Goal: Task Accomplishment & Management: Use online tool/utility

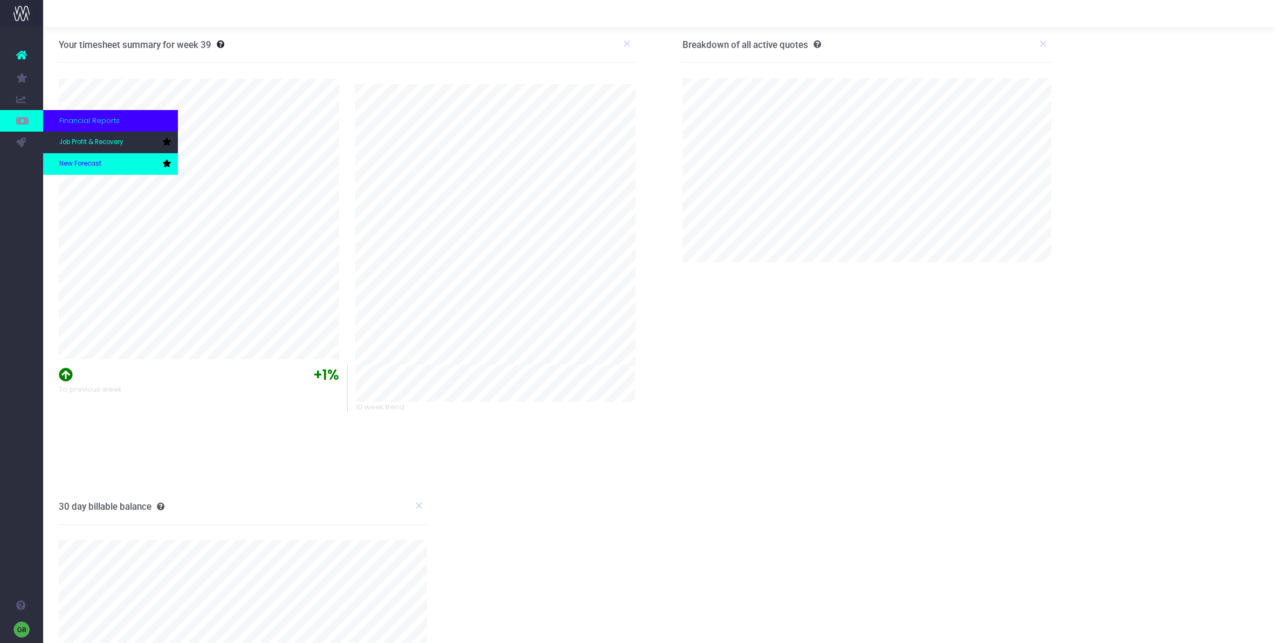
click at [75, 168] on span "New Forecast" at bounding box center [80, 164] width 42 height 10
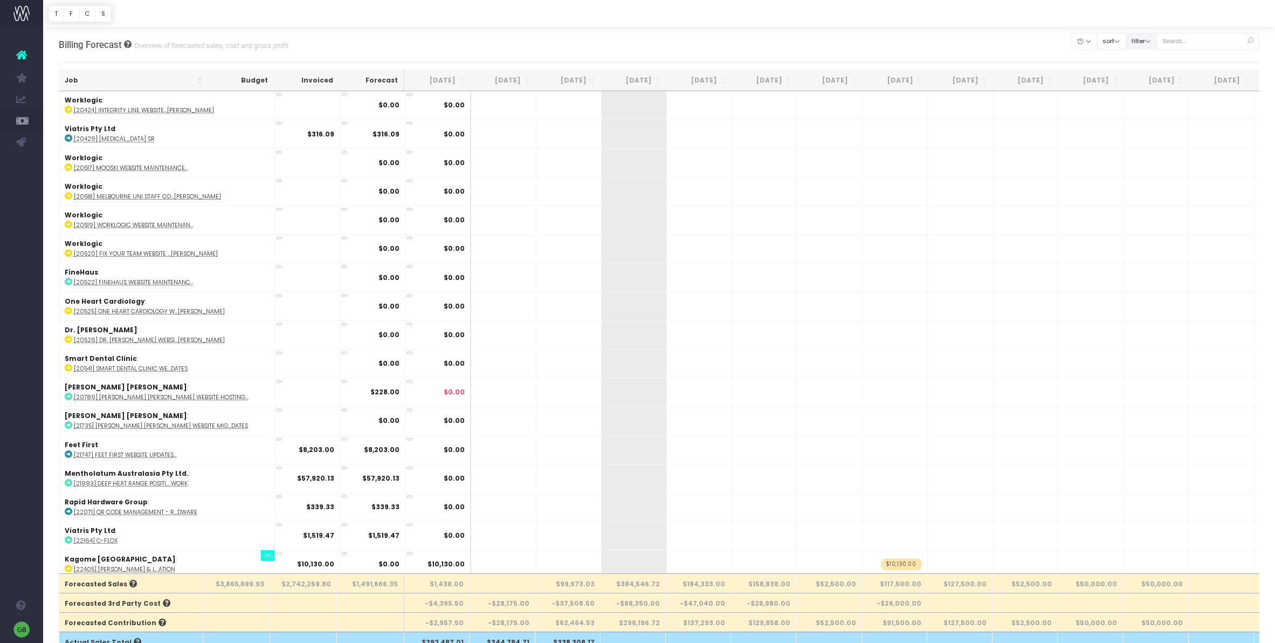
click at [1157, 40] on button "filter" at bounding box center [1141, 41] width 31 height 17
click at [1145, 74] on span at bounding box center [1141, 75] width 10 height 10
click at [1152, 74] on input "All" at bounding box center [1155, 72] width 7 height 7
checkbox input "false"
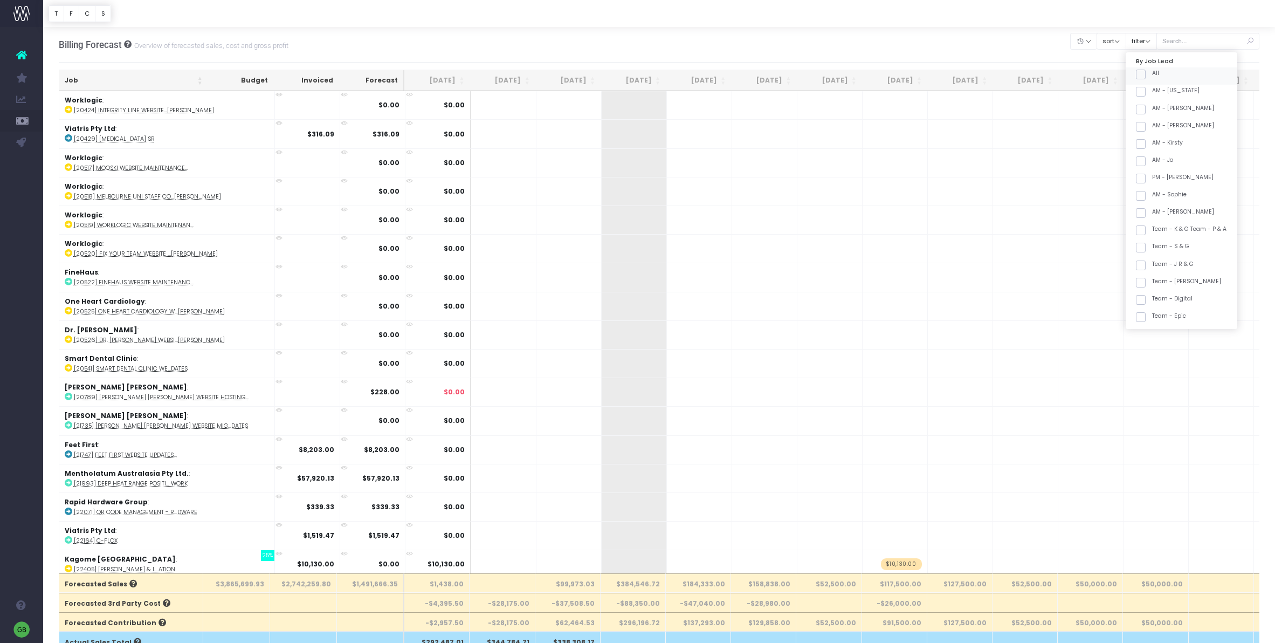
checkbox input "false"
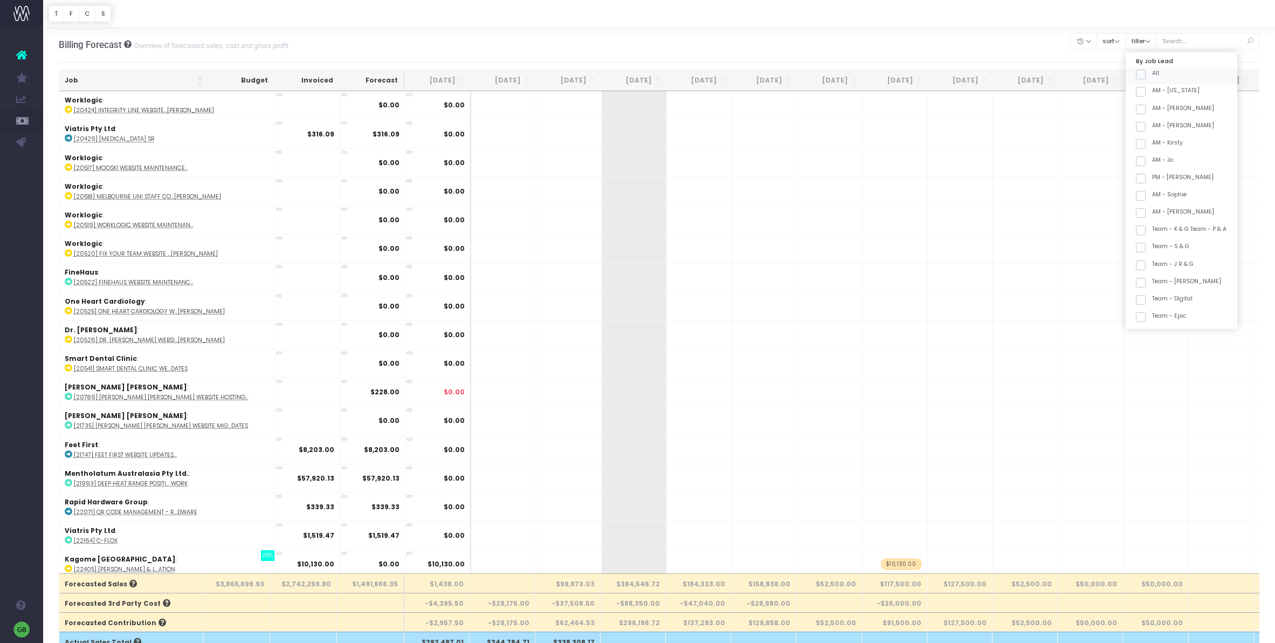
checkbox input "false"
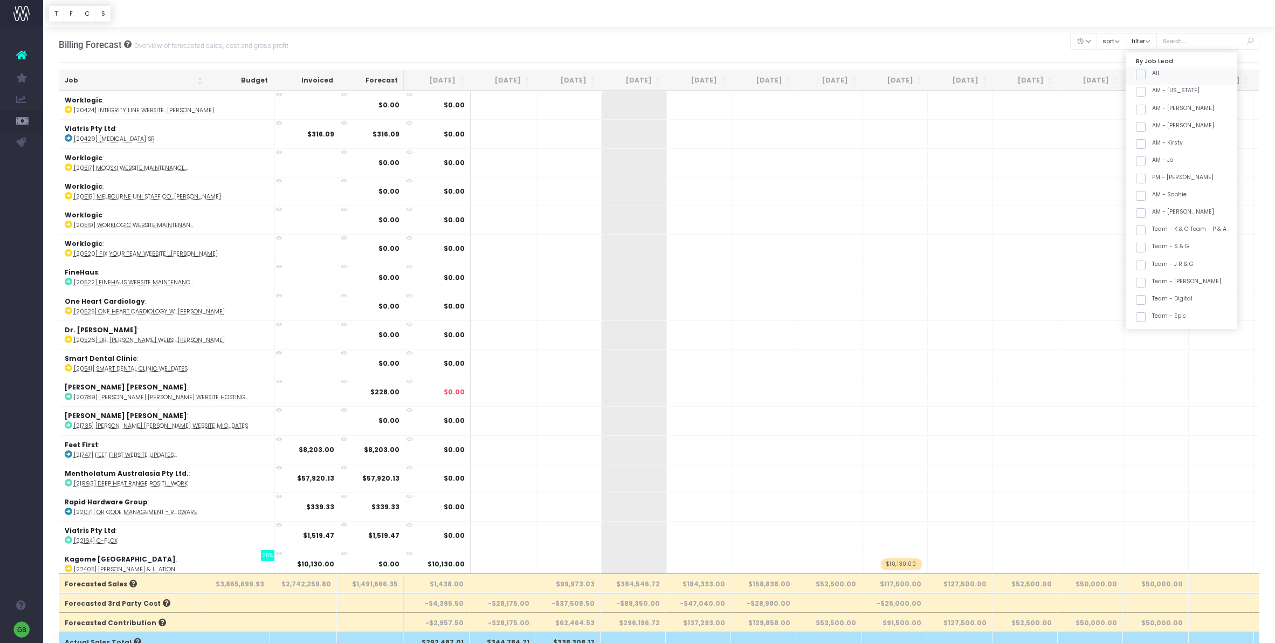
checkbox input "false"
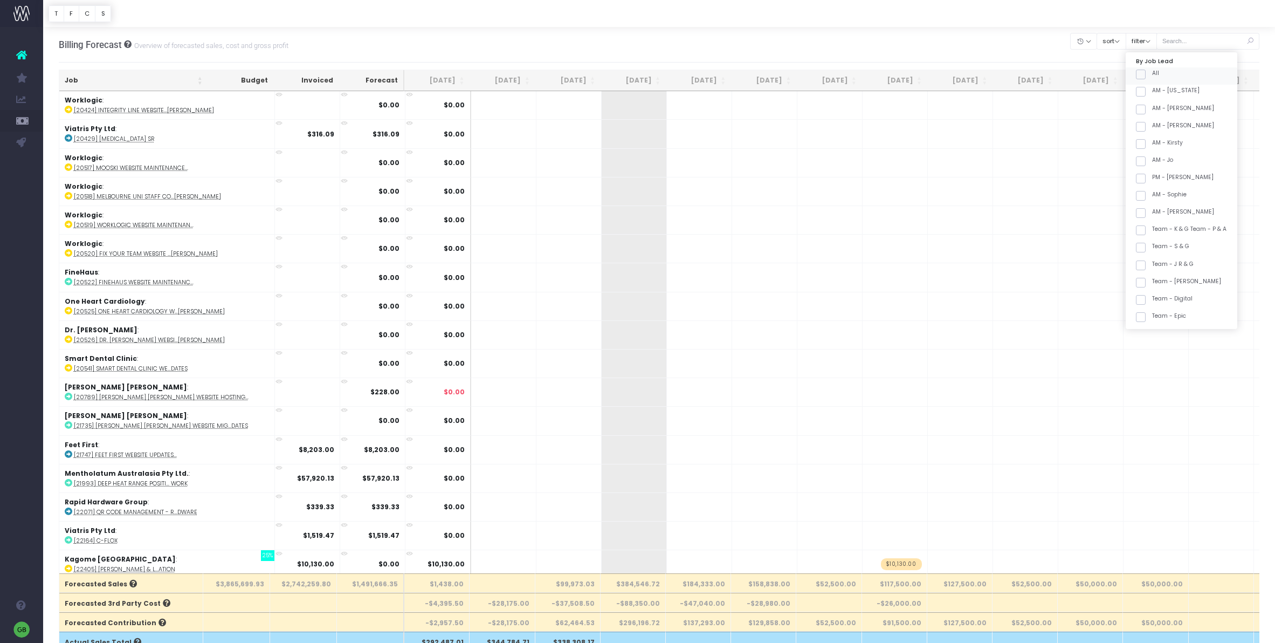
checkbox input "false"
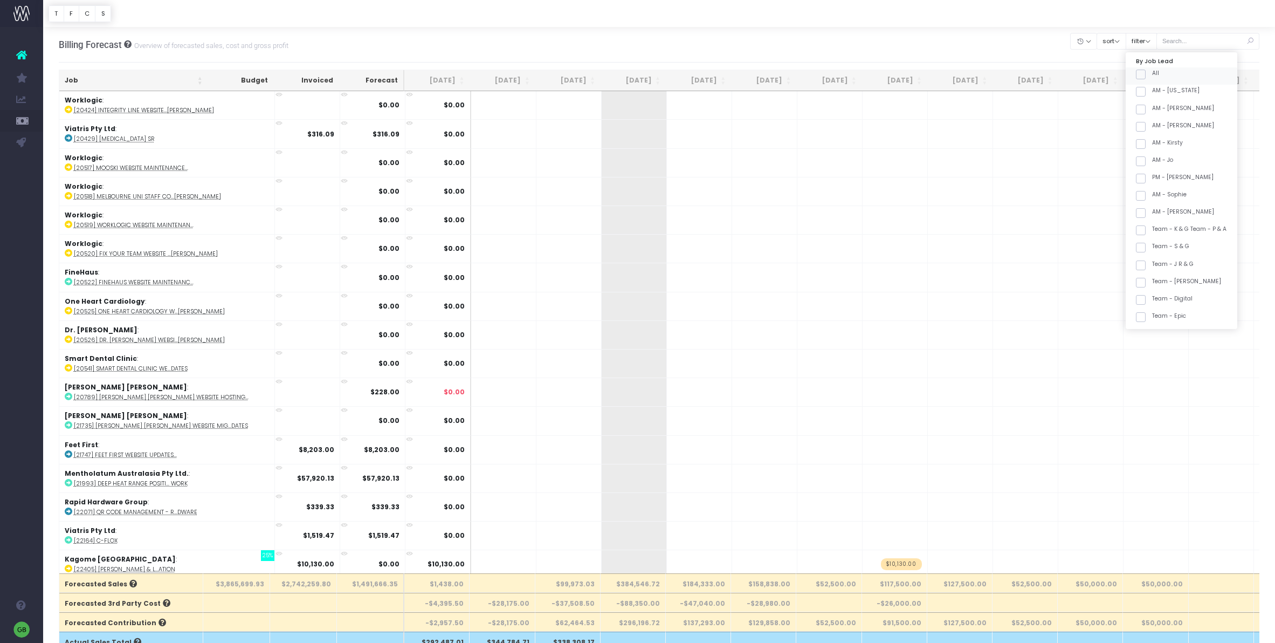
checkbox input "false"
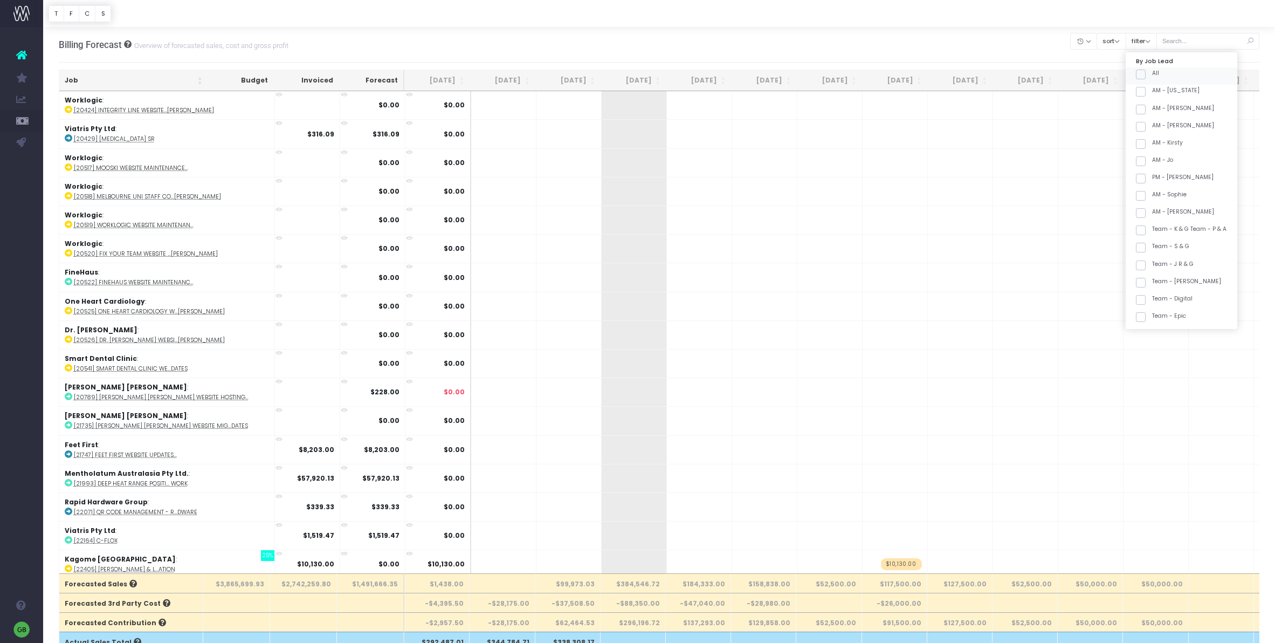
checkbox input "false"
click at [1145, 215] on span at bounding box center [1141, 217] width 10 height 10
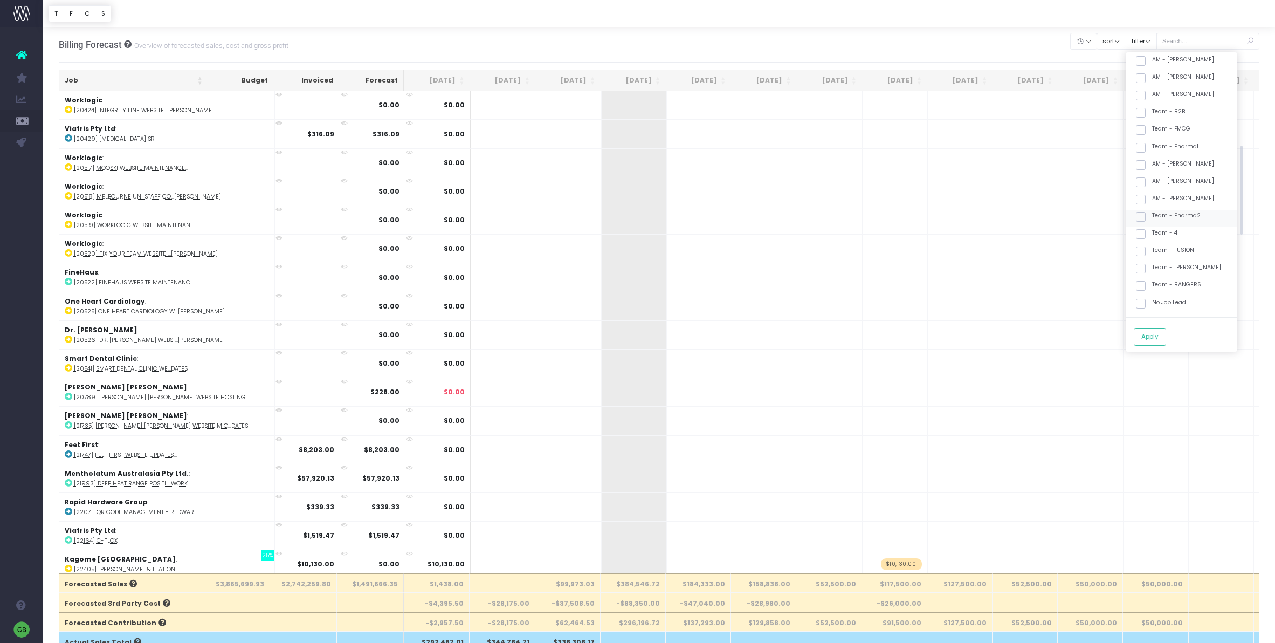
click at [1152, 215] on input "Team - Pharma2" at bounding box center [1155, 214] width 7 height 7
checkbox input "true"
click at [1145, 287] on span at bounding box center [1141, 286] width 10 height 10
click at [1152, 287] on input "Team - BANGERS" at bounding box center [1155, 283] width 7 height 7
checkbox input "true"
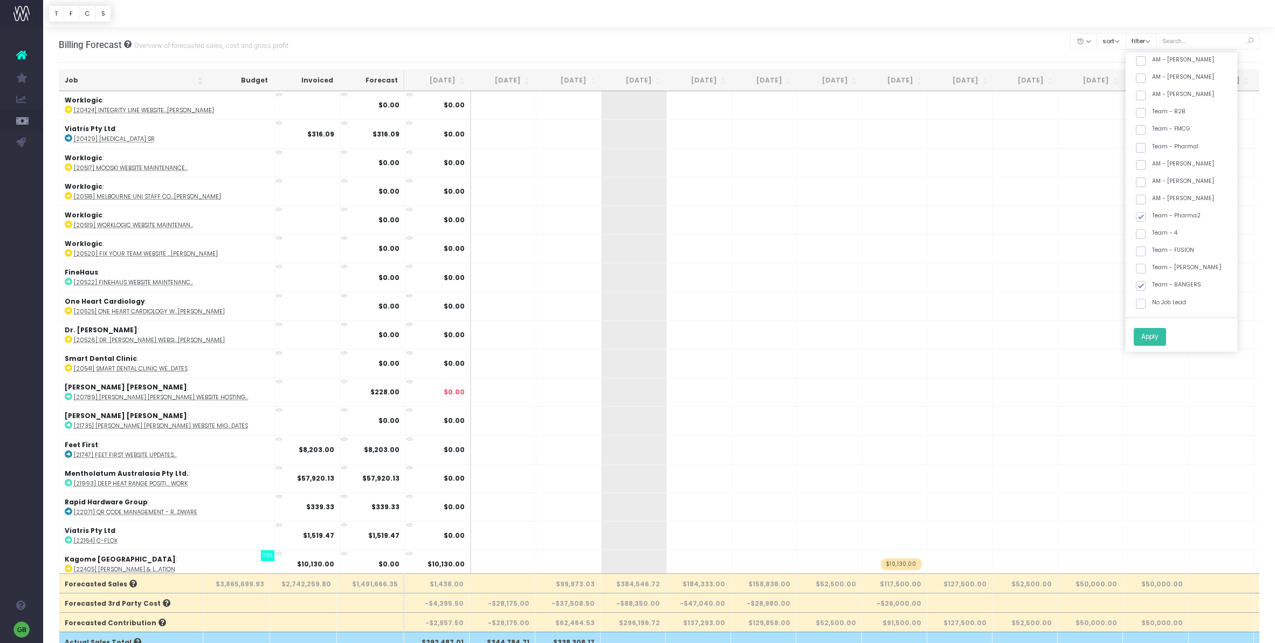
click at [1163, 335] on button "Apply" at bounding box center [1150, 337] width 32 height 18
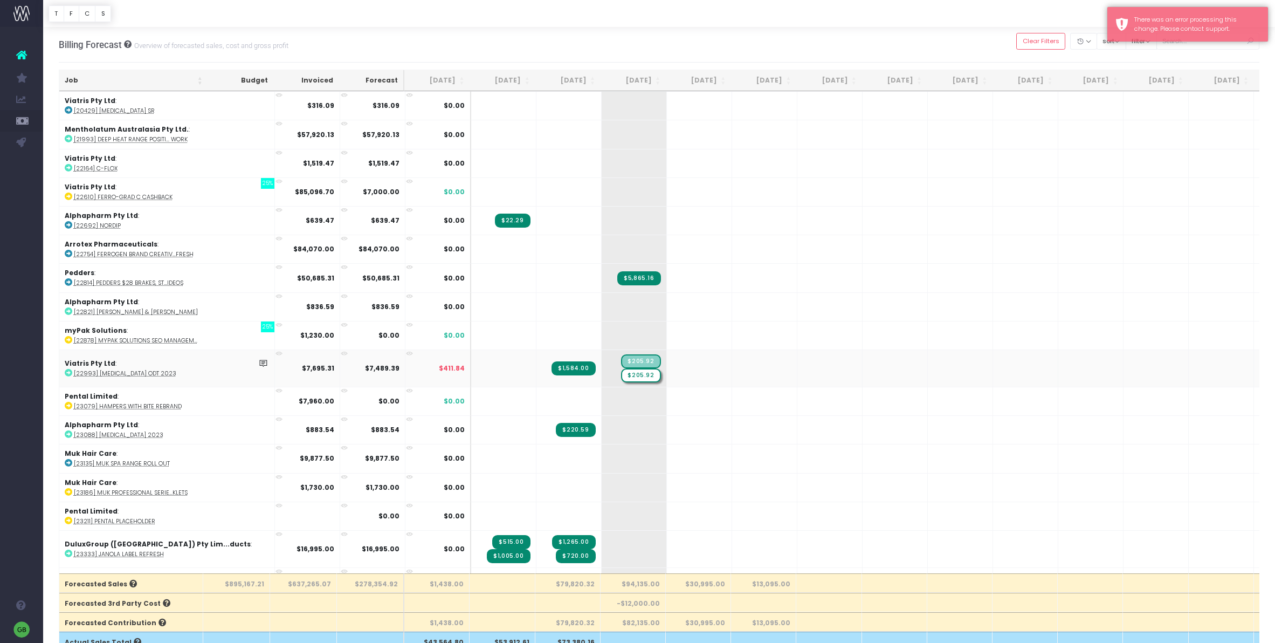
click at [621, 375] on span "$205.92" at bounding box center [640, 375] width 39 height 14
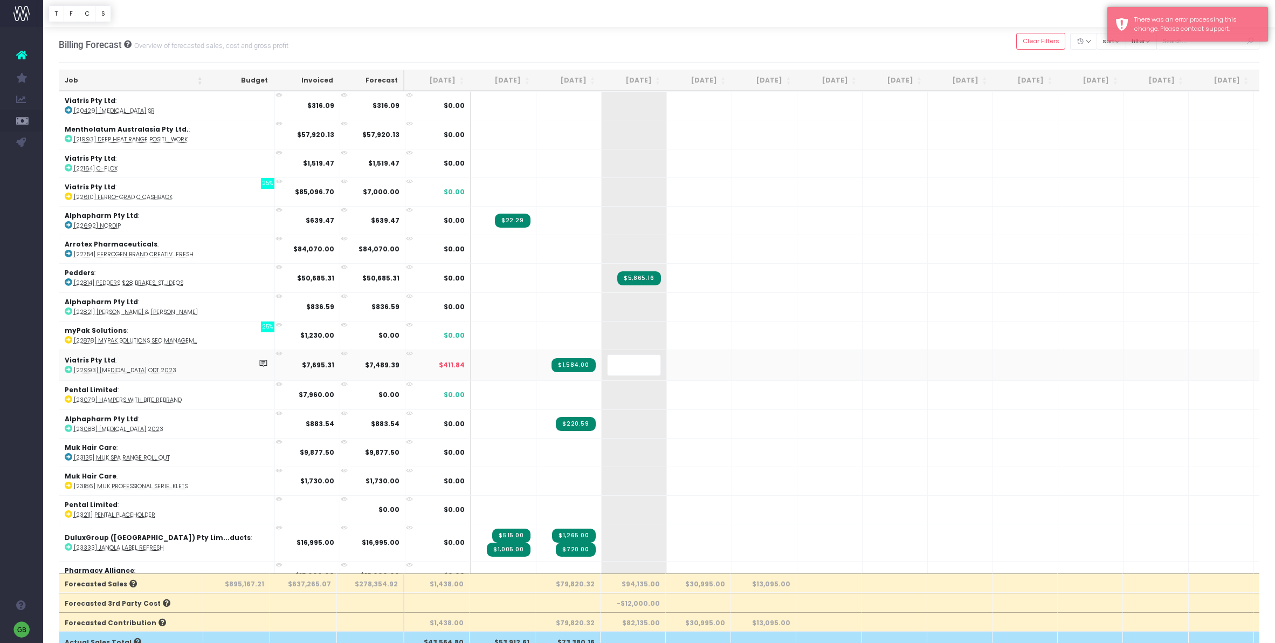
click at [593, 34] on body "Oh my... this is bad. wayahead wasn't able to load this page. Please contact su…" at bounding box center [637, 321] width 1275 height 643
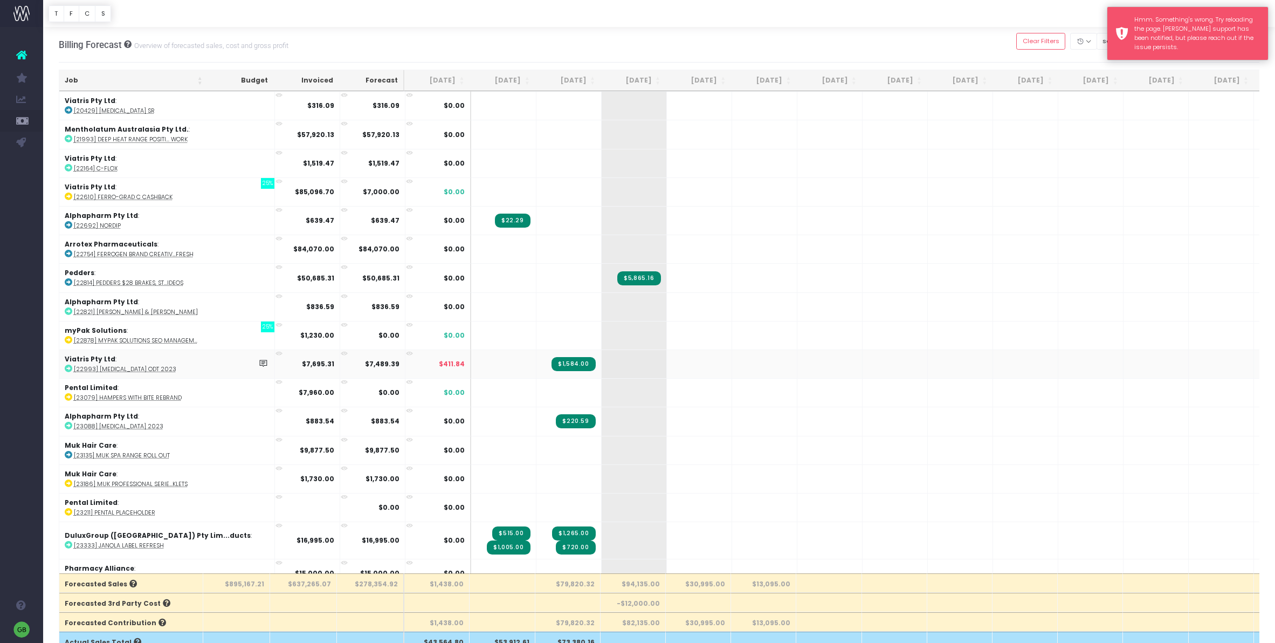
click at [1140, 21] on div "Hmm. Something's wrong. Try reloading the page. wayahead support has been notif…" at bounding box center [1197, 33] width 126 height 37
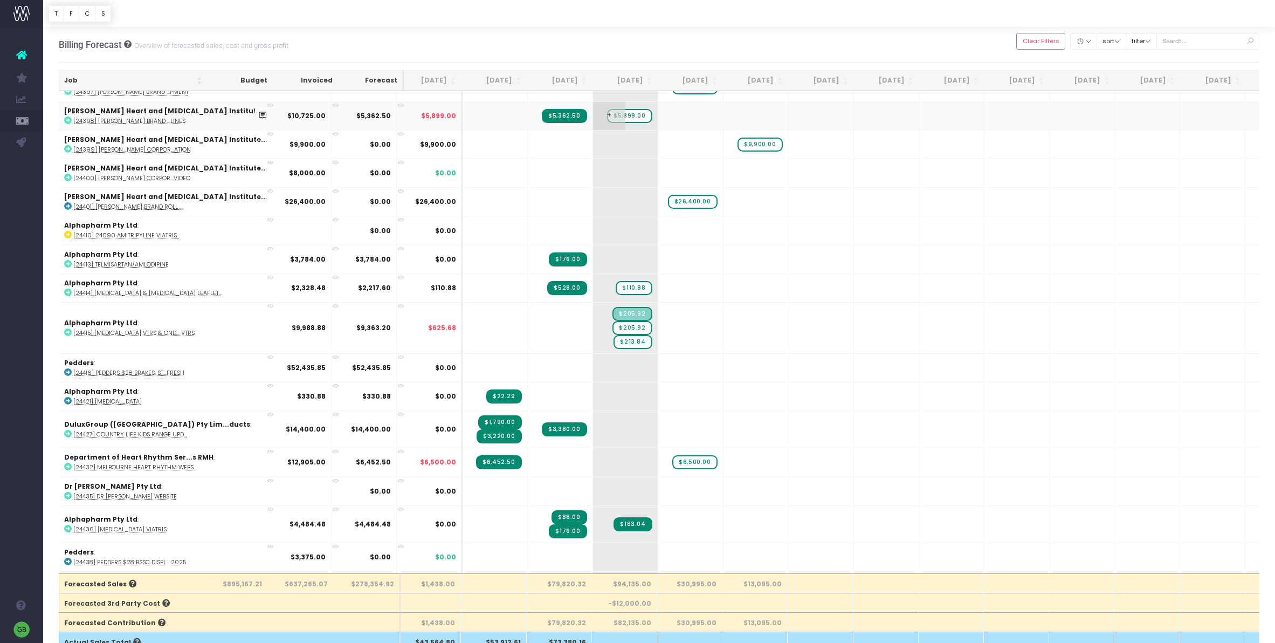
scroll to position [2454, 9]
click at [612, 321] on span "$205.92" at bounding box center [631, 327] width 39 height 14
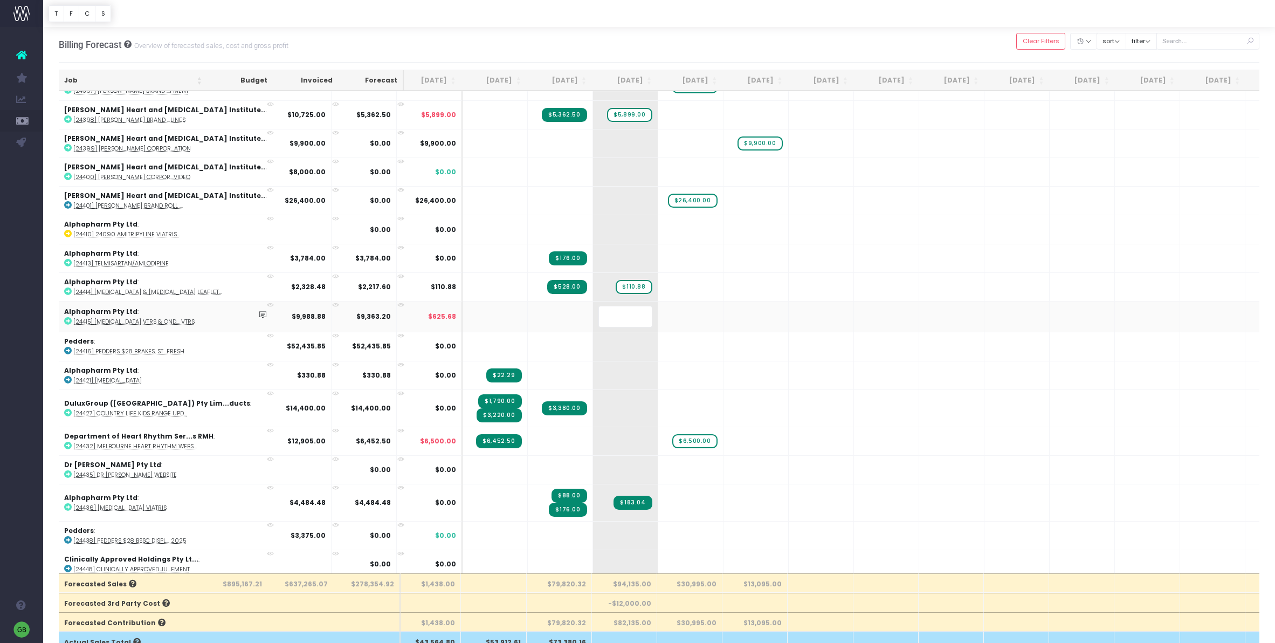
click at [680, 44] on body "Oh my... this is bad. wayahead wasn't able to load this page. Please contact su…" at bounding box center [637, 321] width 1275 height 643
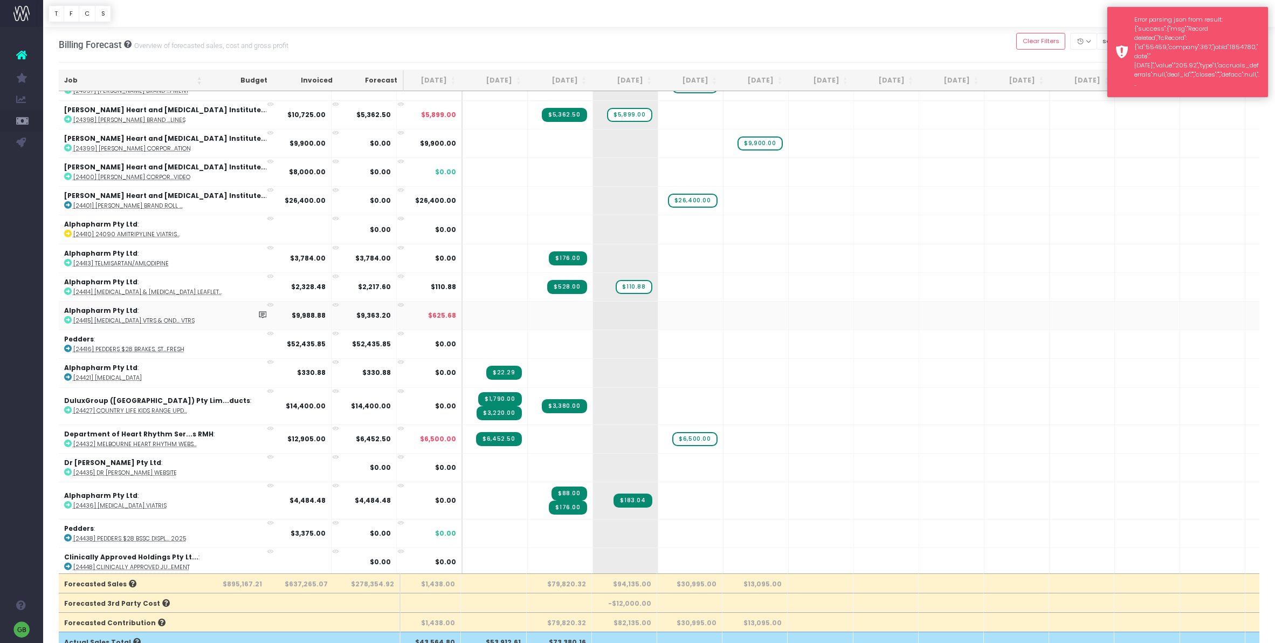
click at [1126, 52] on div "Error parsing json from result: {"success":{"msg":"Record deleted","fcRecord":{…" at bounding box center [1188, 51] width 162 height 91
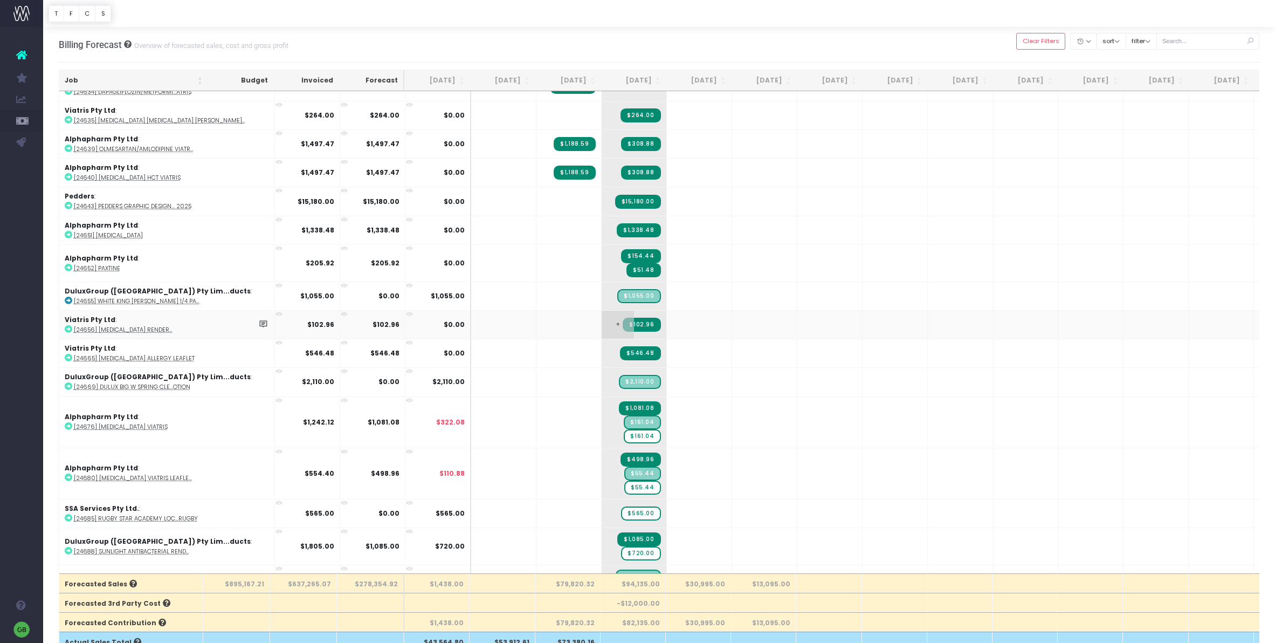
scroll to position [4540, 0]
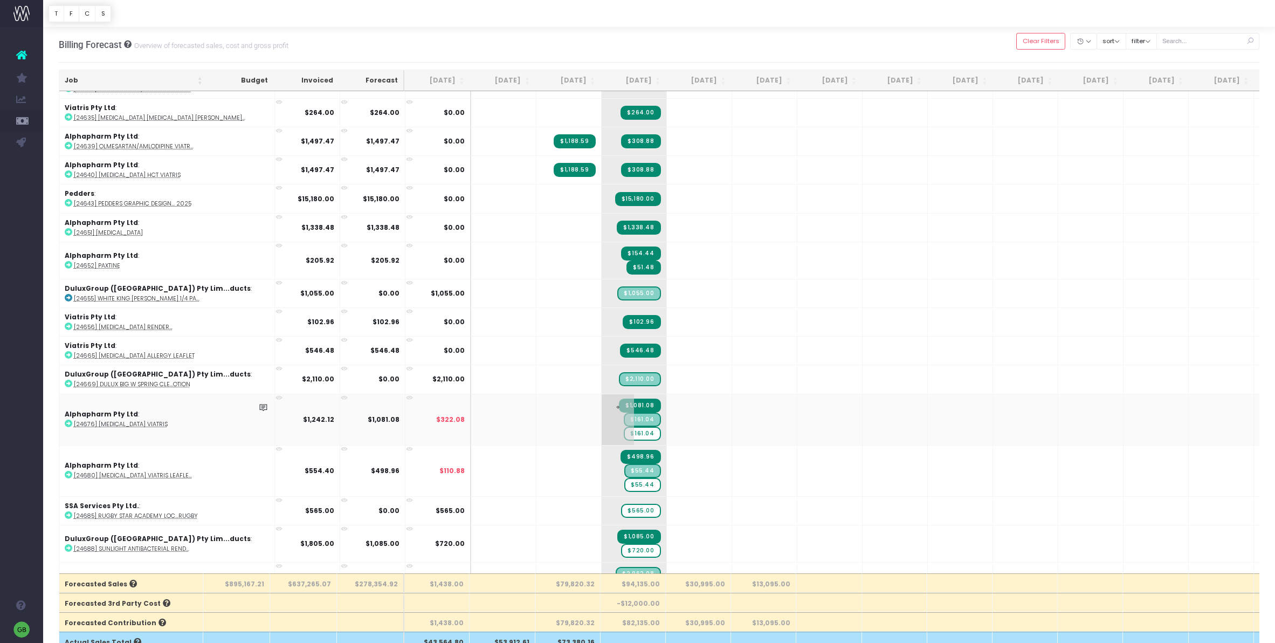
click at [624, 426] on span "$161.04" at bounding box center [642, 433] width 37 height 14
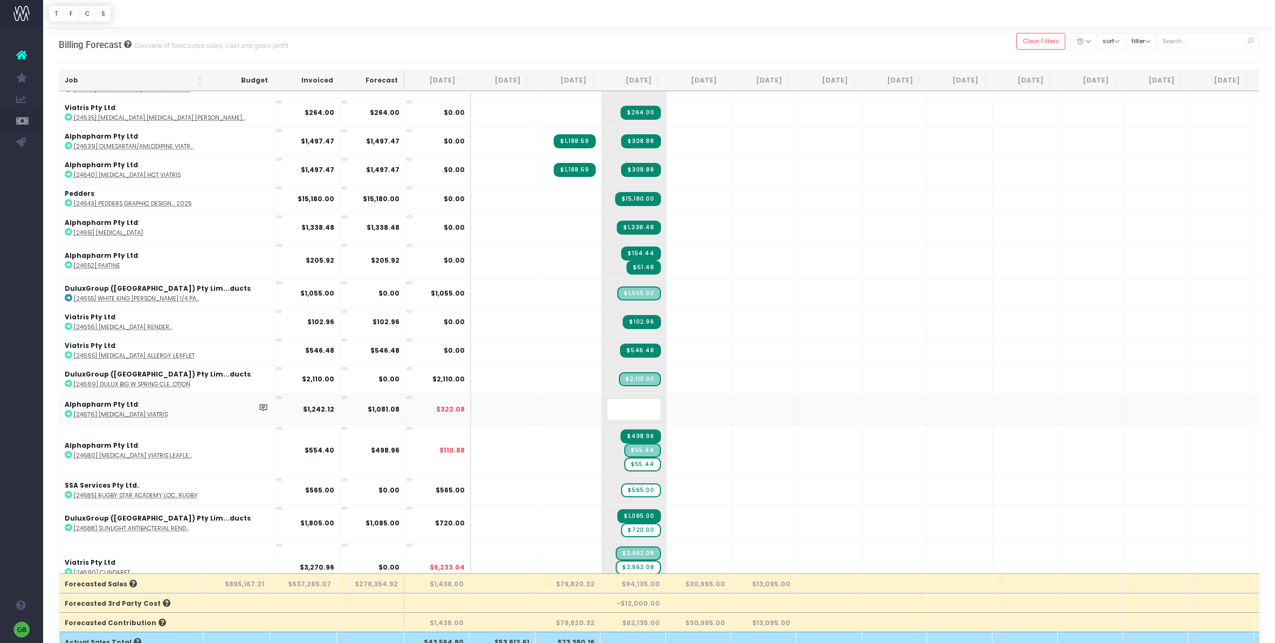
click at [659, 39] on body "Oh my... this is bad. wayahead wasn't able to load this page. Please contact su…" at bounding box center [637, 321] width 1275 height 643
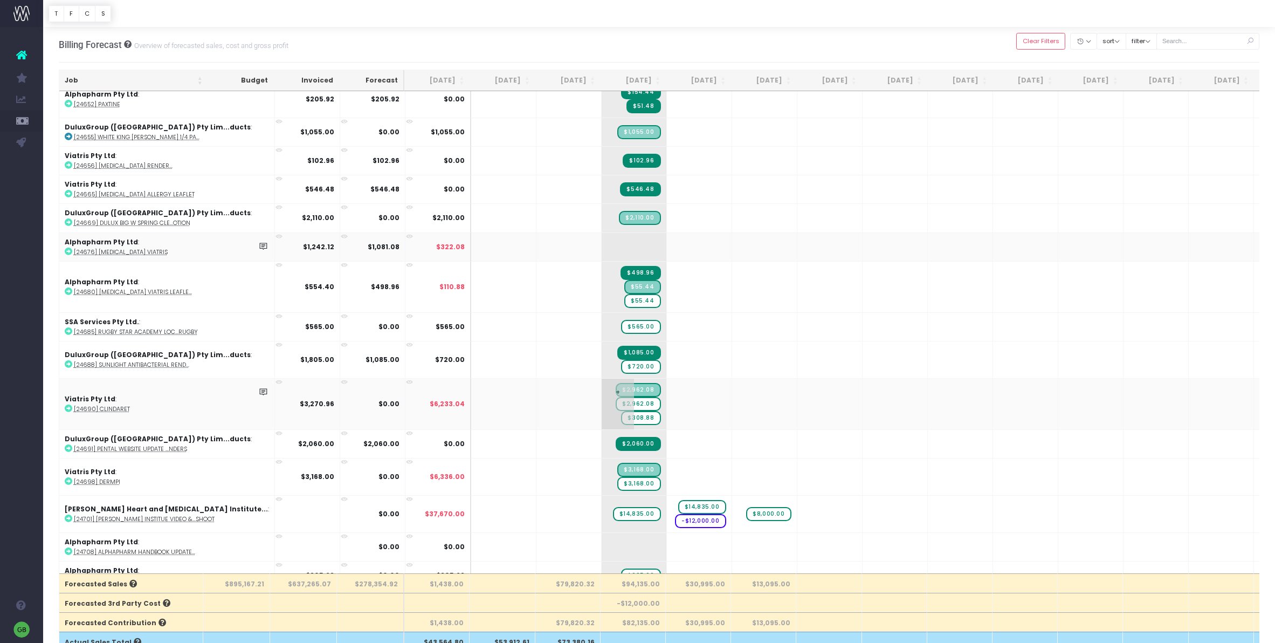
scroll to position [4703, 0]
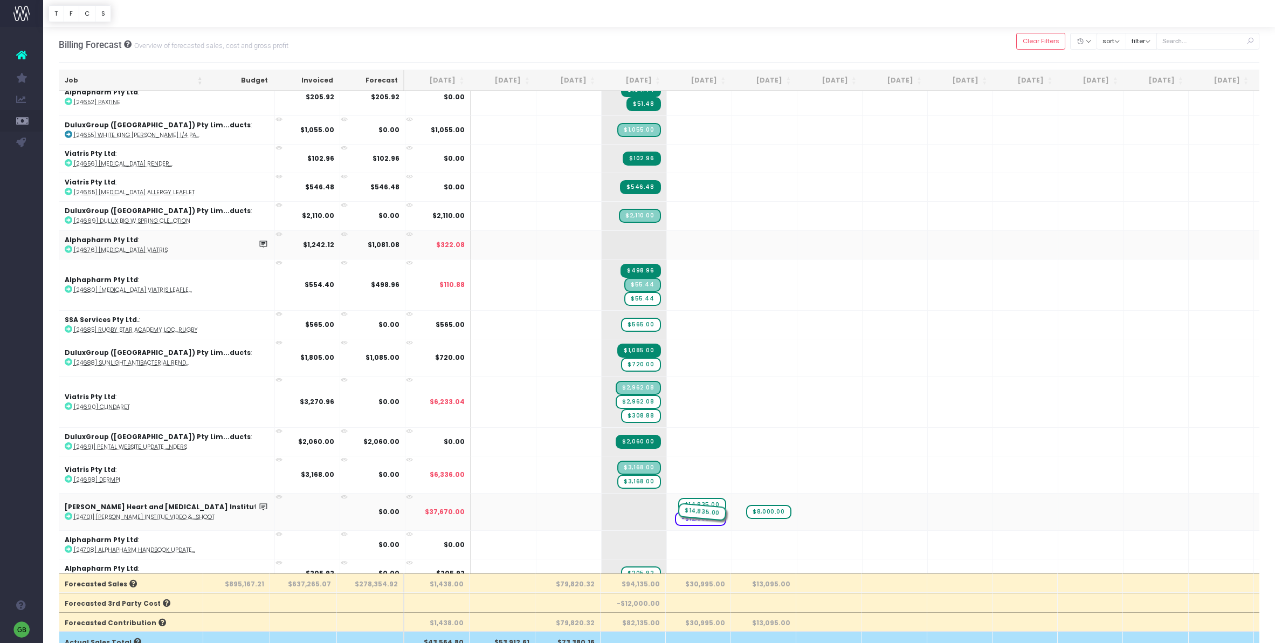
drag, startPoint x: 575, startPoint y: 469, endPoint x: 626, endPoint y: 469, distance: 51.2
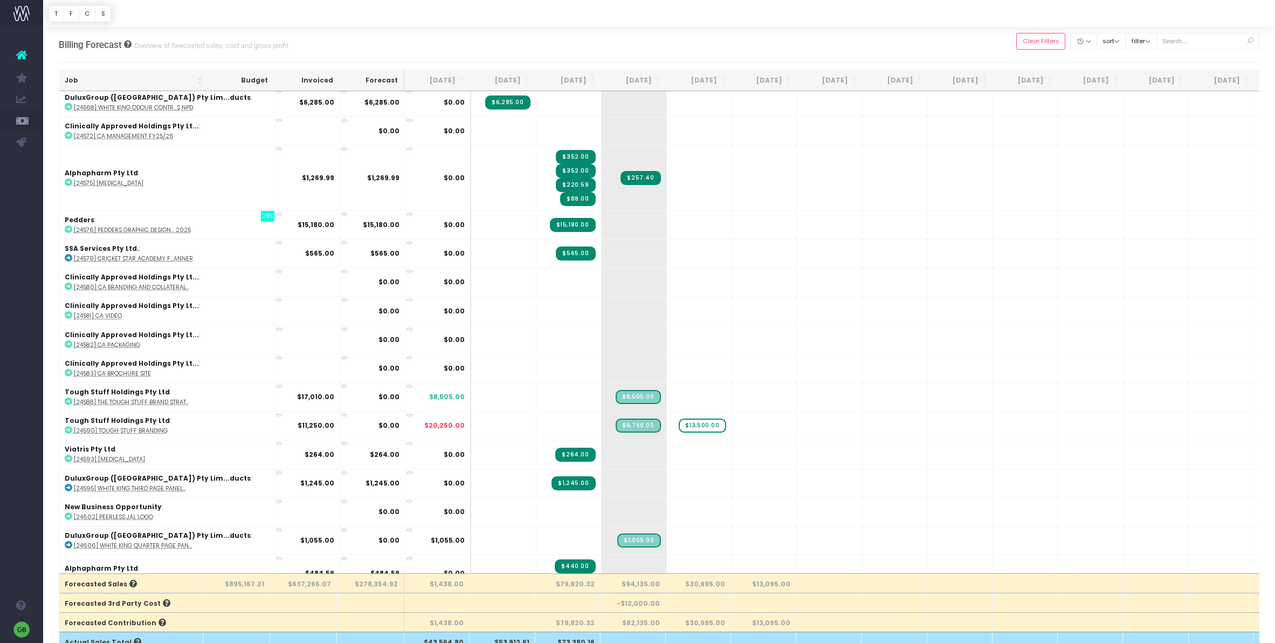
scroll to position [3666, 0]
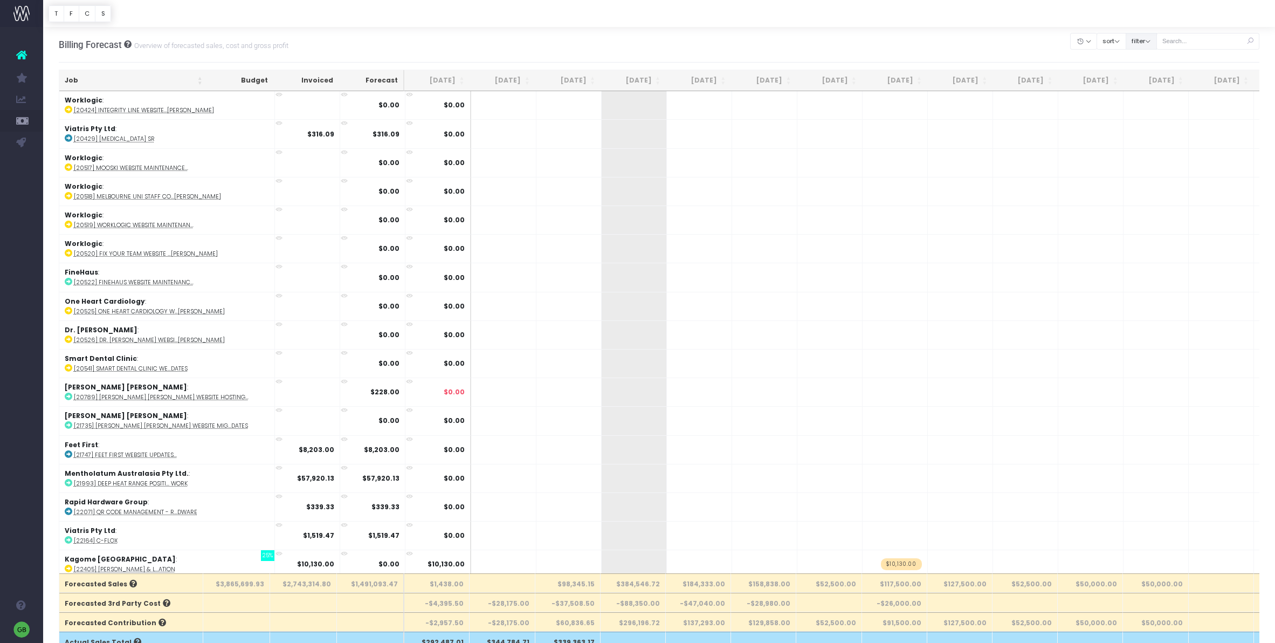
click at [1153, 35] on button "filter" at bounding box center [1141, 41] width 31 height 17
drag, startPoint x: 1154, startPoint y: 73, endPoint x: 1148, endPoint y: 75, distance: 6.1
click at [1154, 74] on label "All" at bounding box center [1147, 73] width 23 height 9
click at [1154, 74] on input "All" at bounding box center [1155, 72] width 7 height 7
checkbox input "false"
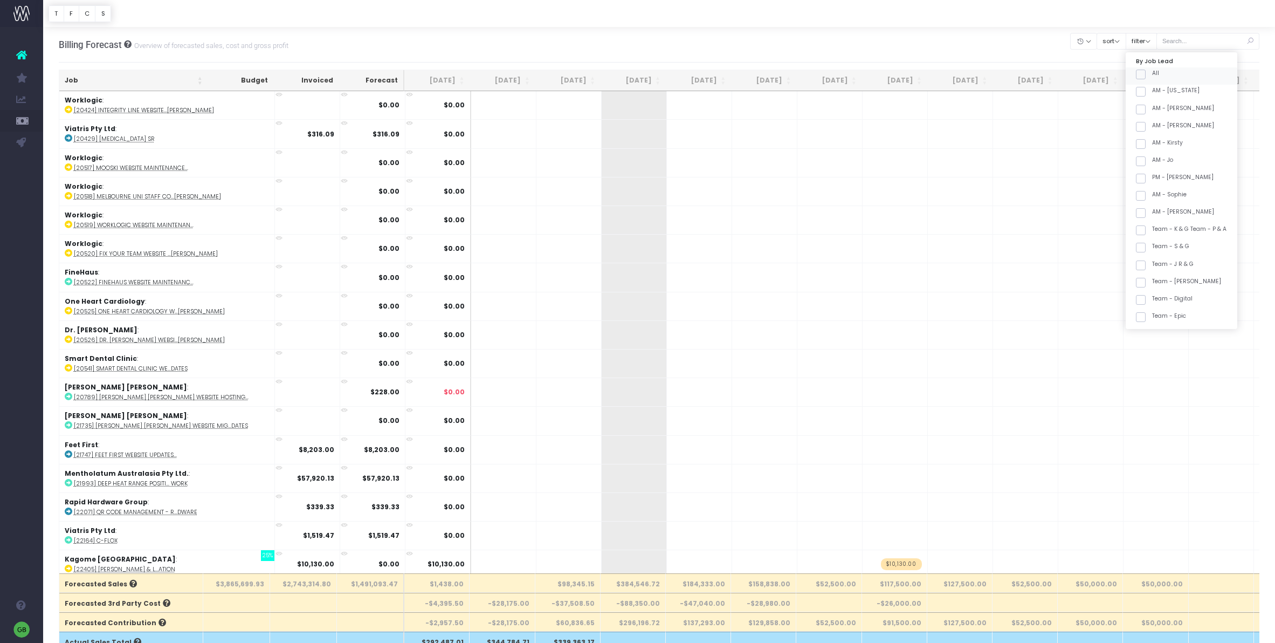
checkbox input "false"
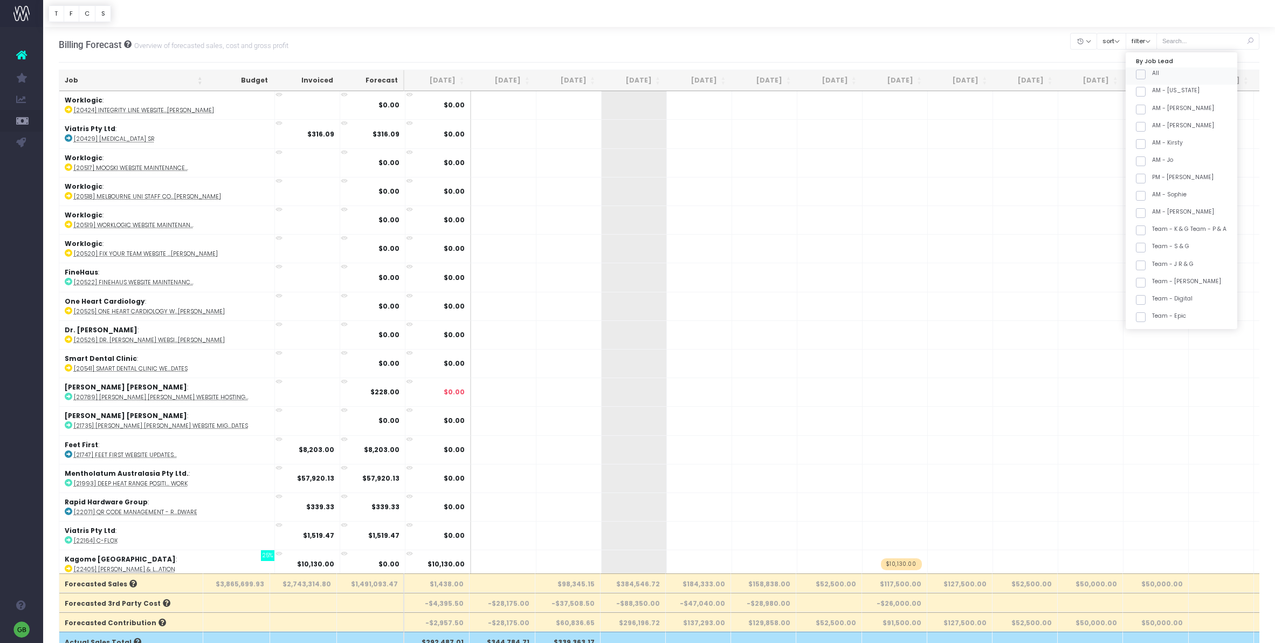
checkbox input "false"
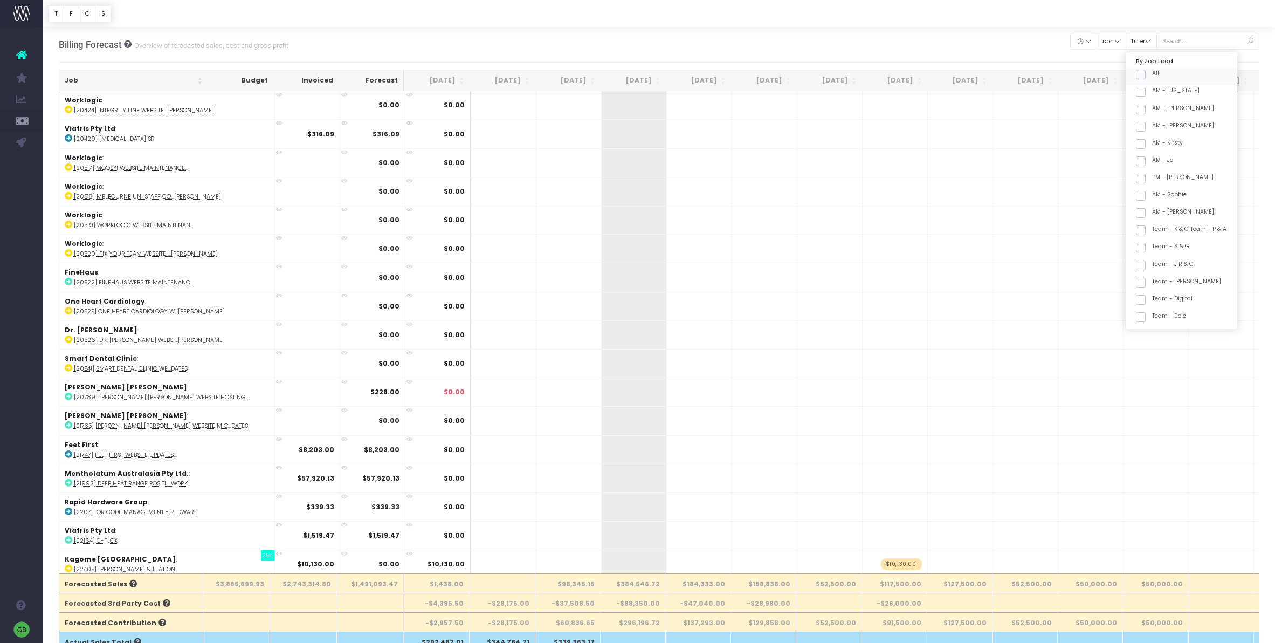
checkbox input "false"
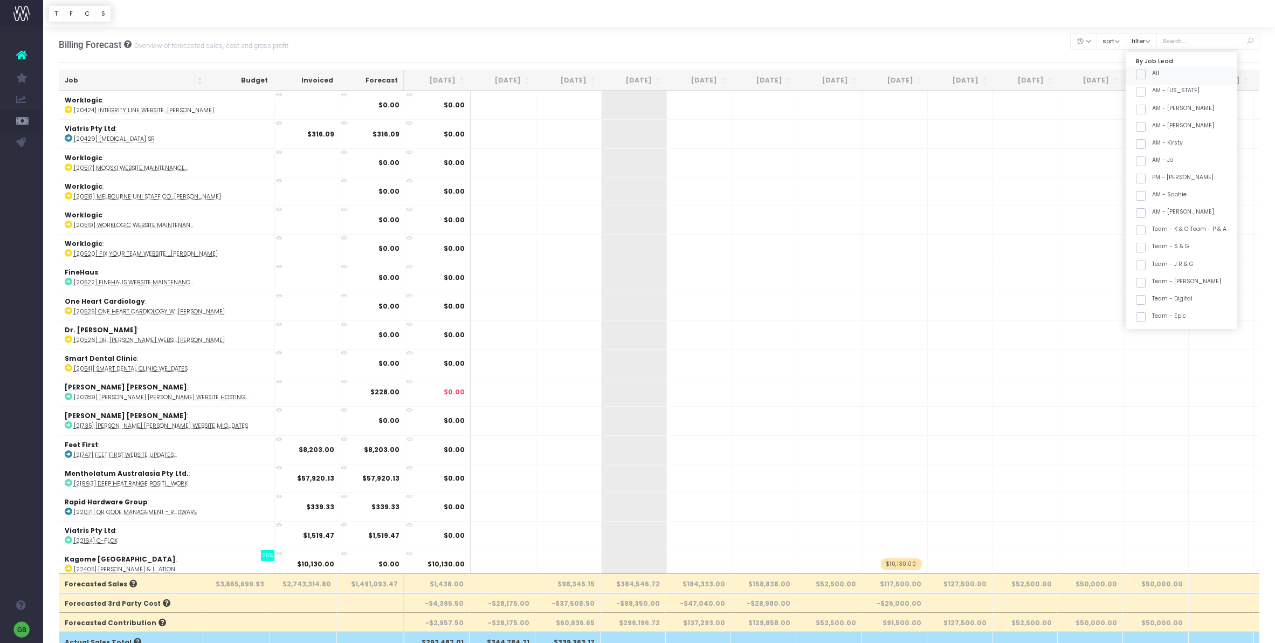
checkbox input "false"
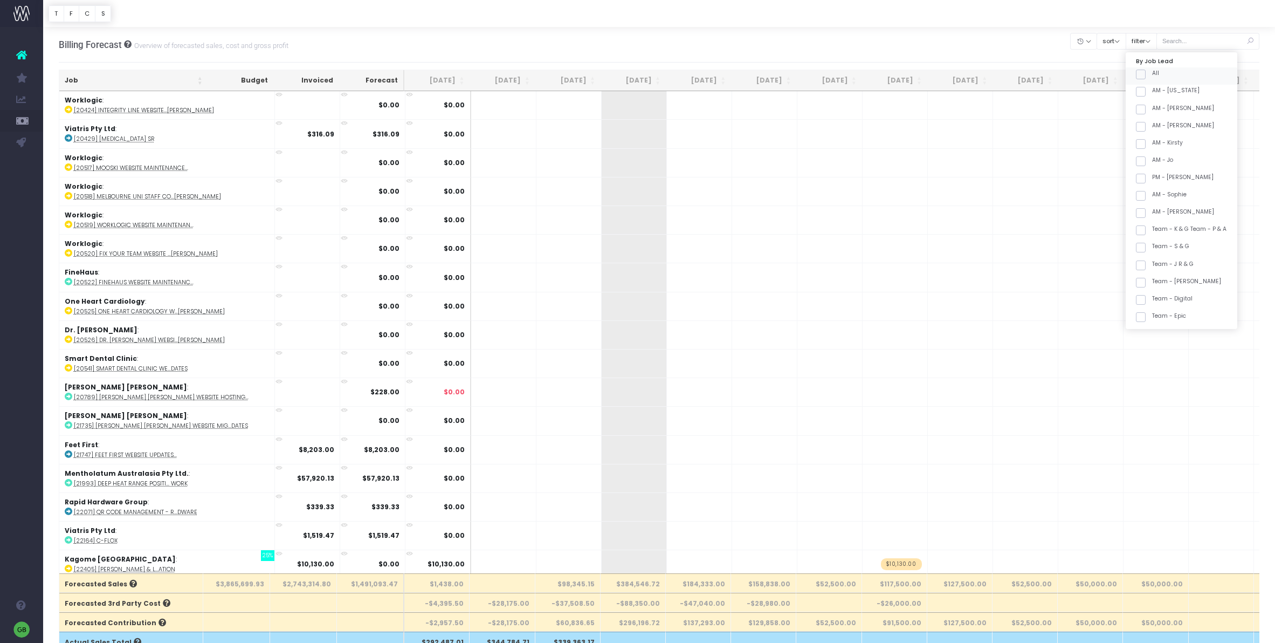
checkbox input "false"
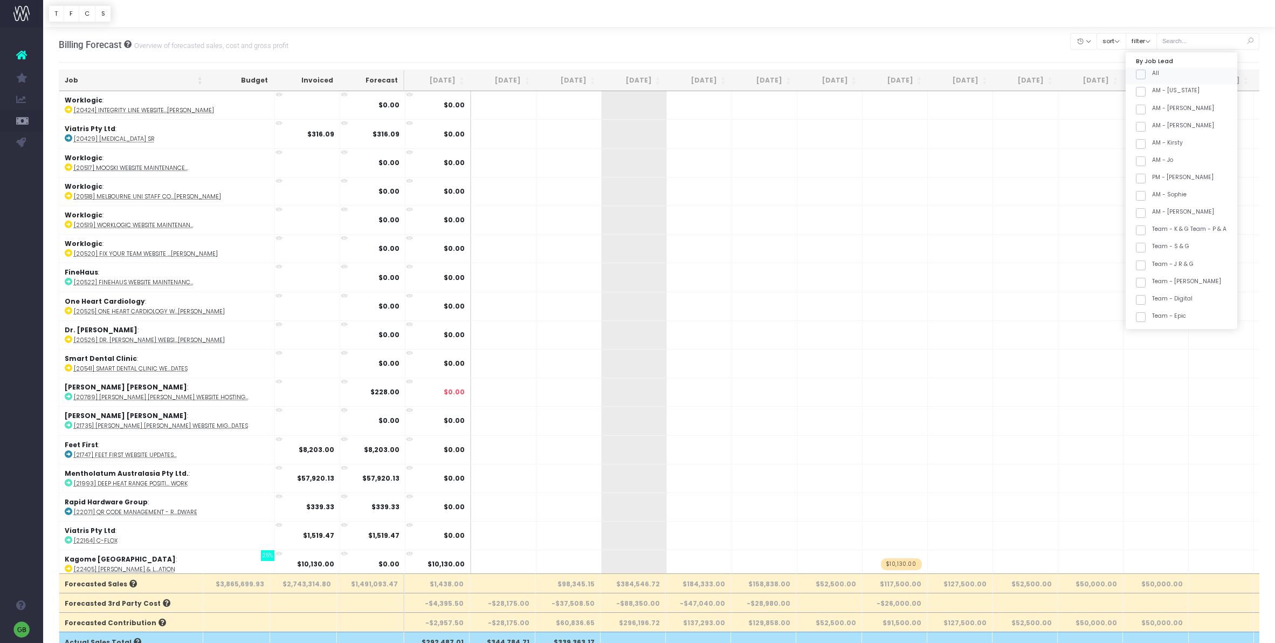
checkbox input "false"
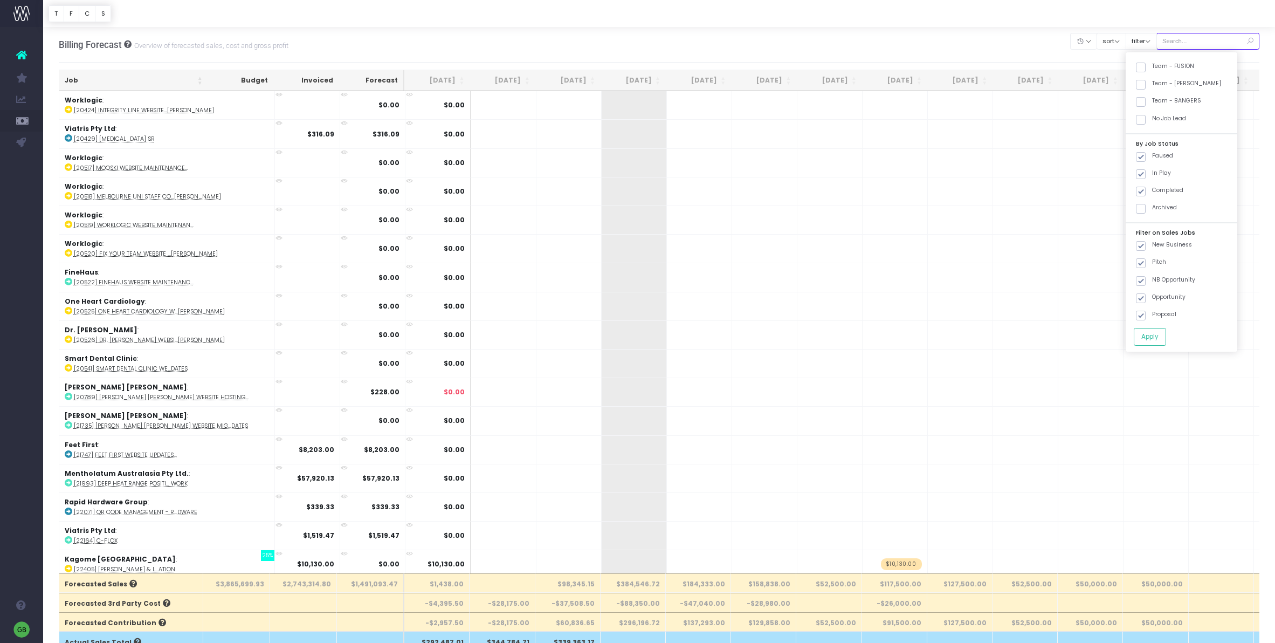
click at [1206, 42] on input "text" at bounding box center [1207, 41] width 103 height 17
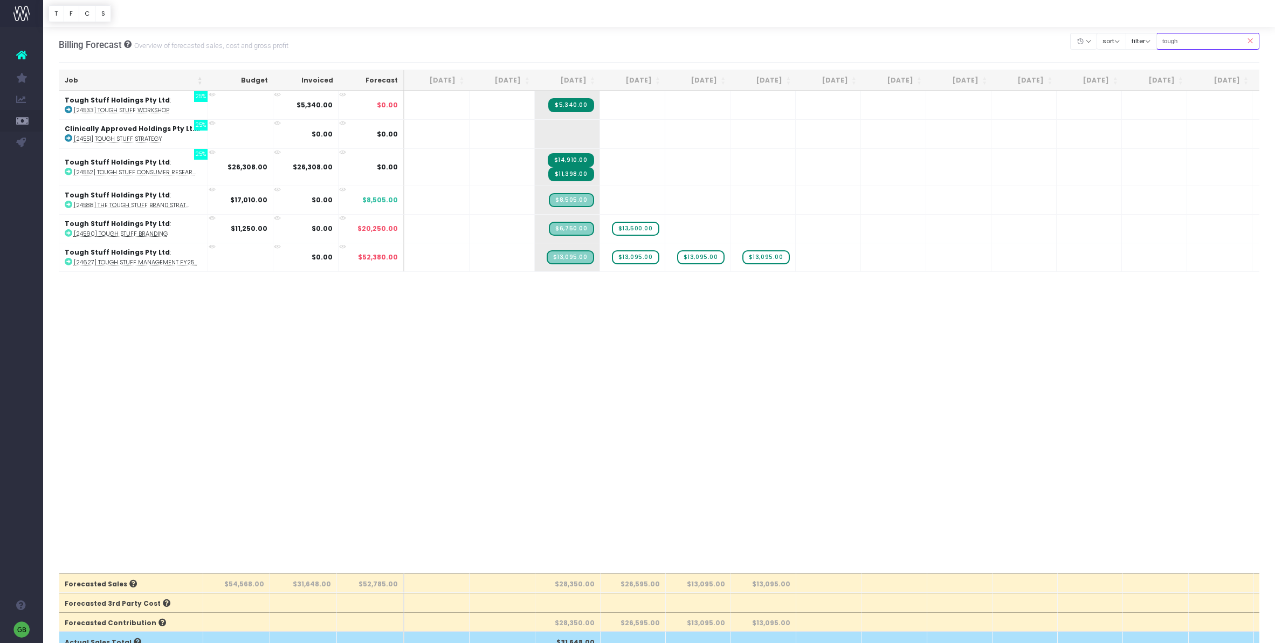
type input "tough stuff"
click at [149, 108] on abbr "[24533] Tough Stuff Workshop" at bounding box center [121, 110] width 95 height 8
click at [160, 202] on abbr "[24588] The Tough Stuff Brand Strat..." at bounding box center [131, 205] width 115 height 8
click at [137, 233] on abbr "[24590] Tough Stuff Branding" at bounding box center [121, 234] width 94 height 8
click at [142, 262] on abbr "[24627] Tough Stuff Management FY25..." at bounding box center [135, 262] width 123 height 8
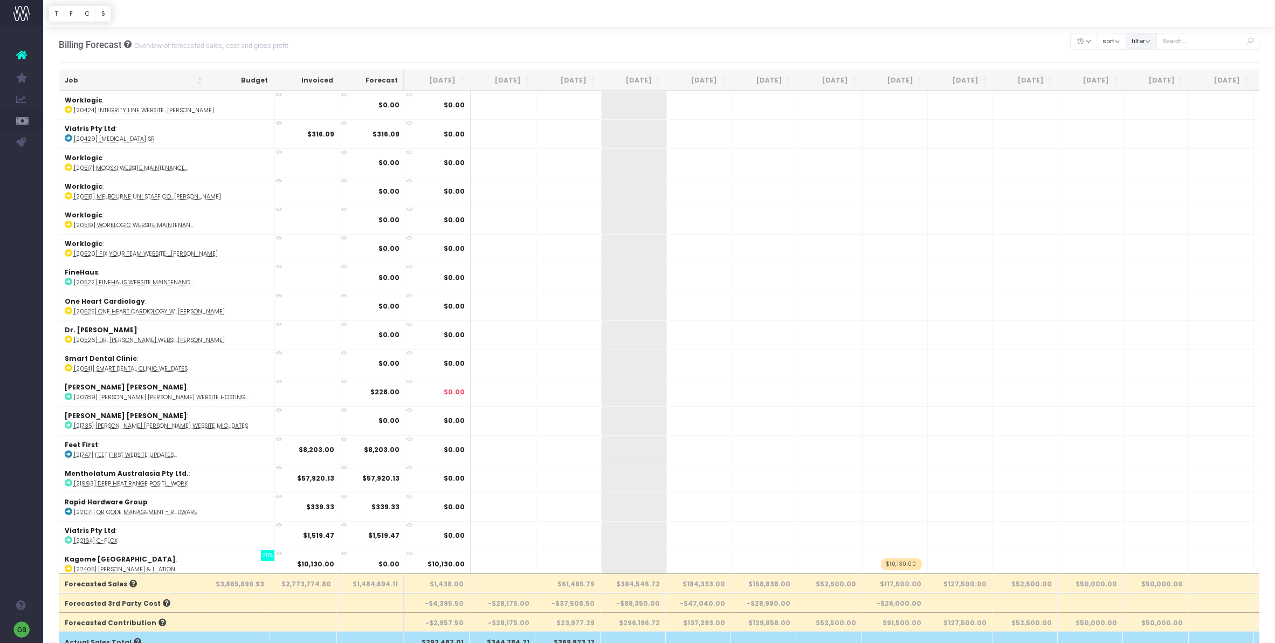
click at [1152, 39] on button "filter" at bounding box center [1141, 41] width 31 height 17
click at [1145, 74] on span at bounding box center [1141, 75] width 10 height 10
click at [1152, 74] on input "All" at bounding box center [1155, 72] width 7 height 7
checkbox input "false"
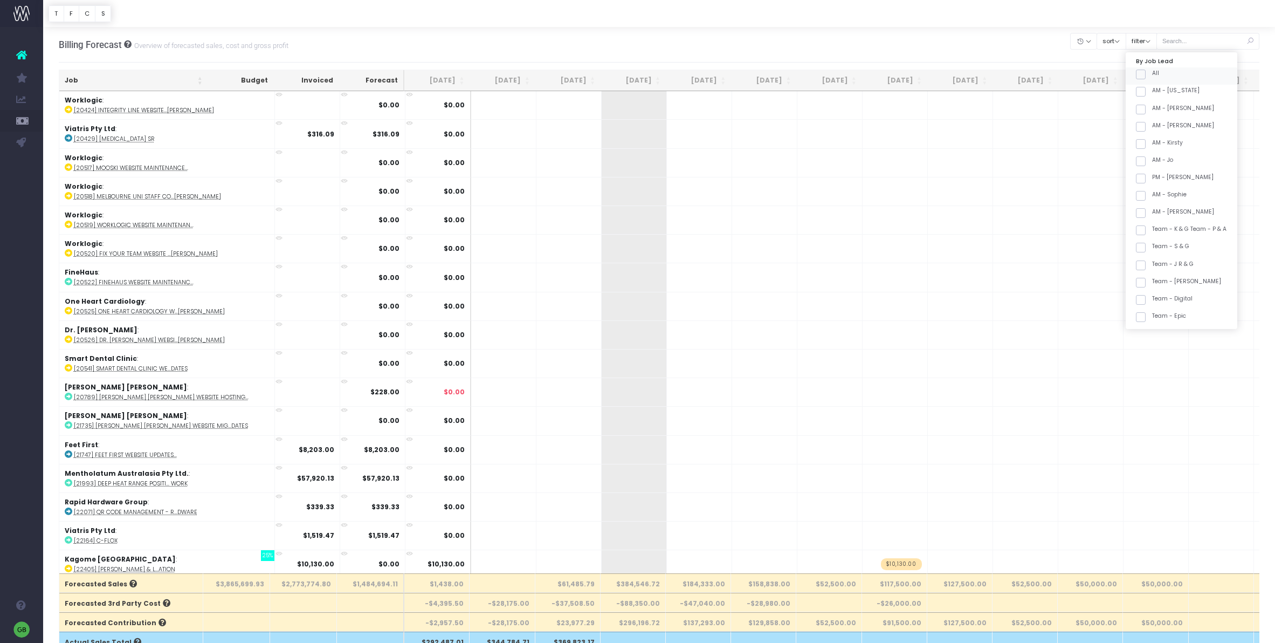
checkbox input "false"
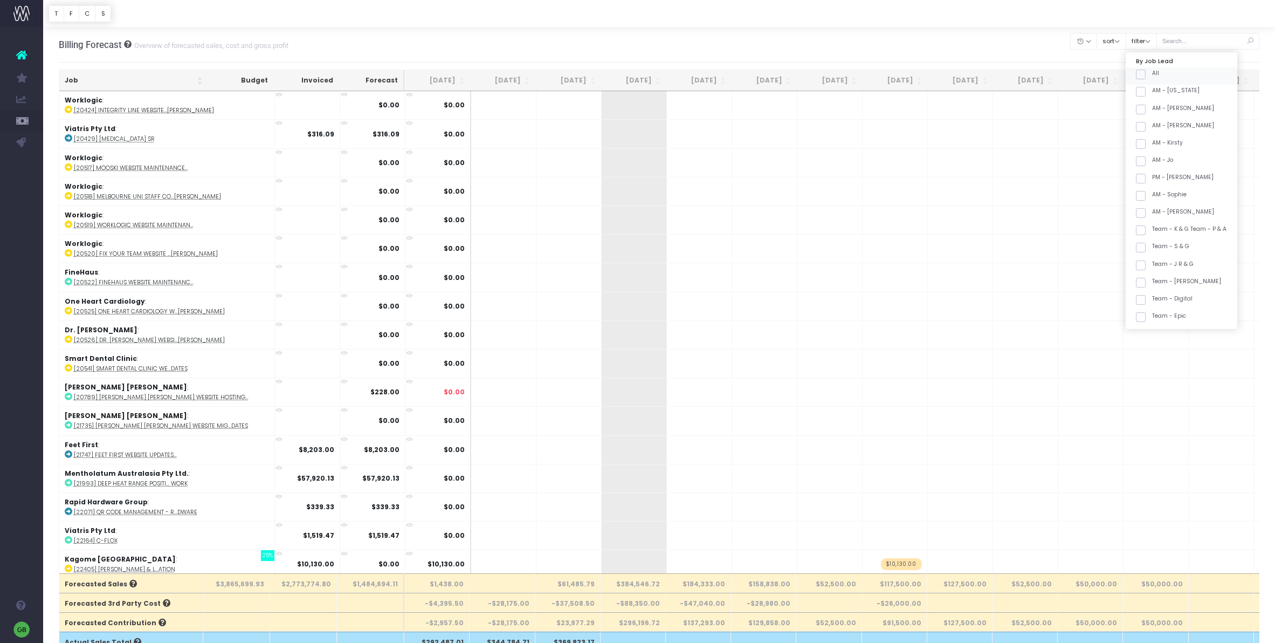
checkbox input "false"
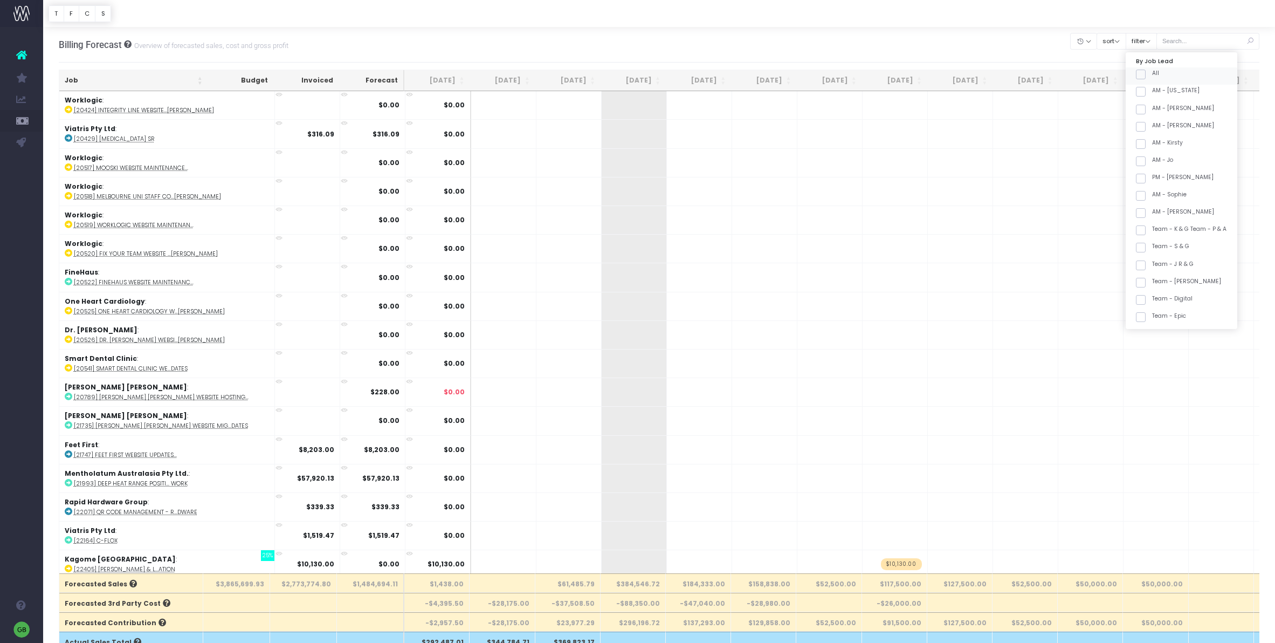
checkbox input "false"
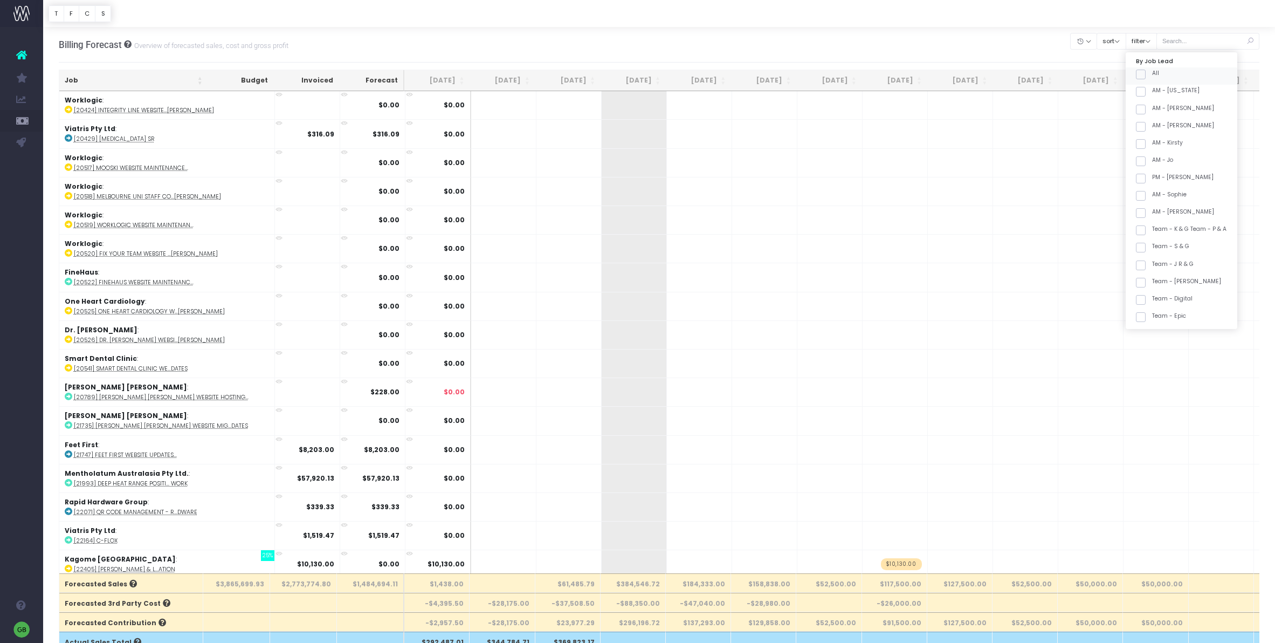
checkbox input "false"
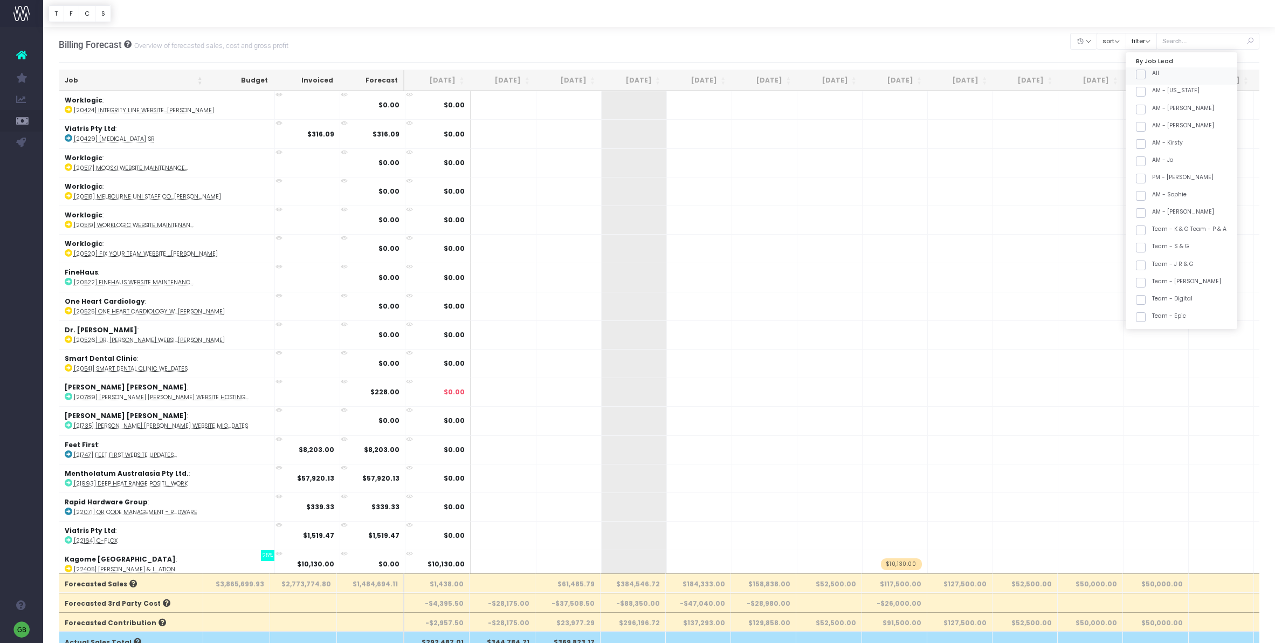
checkbox input "false"
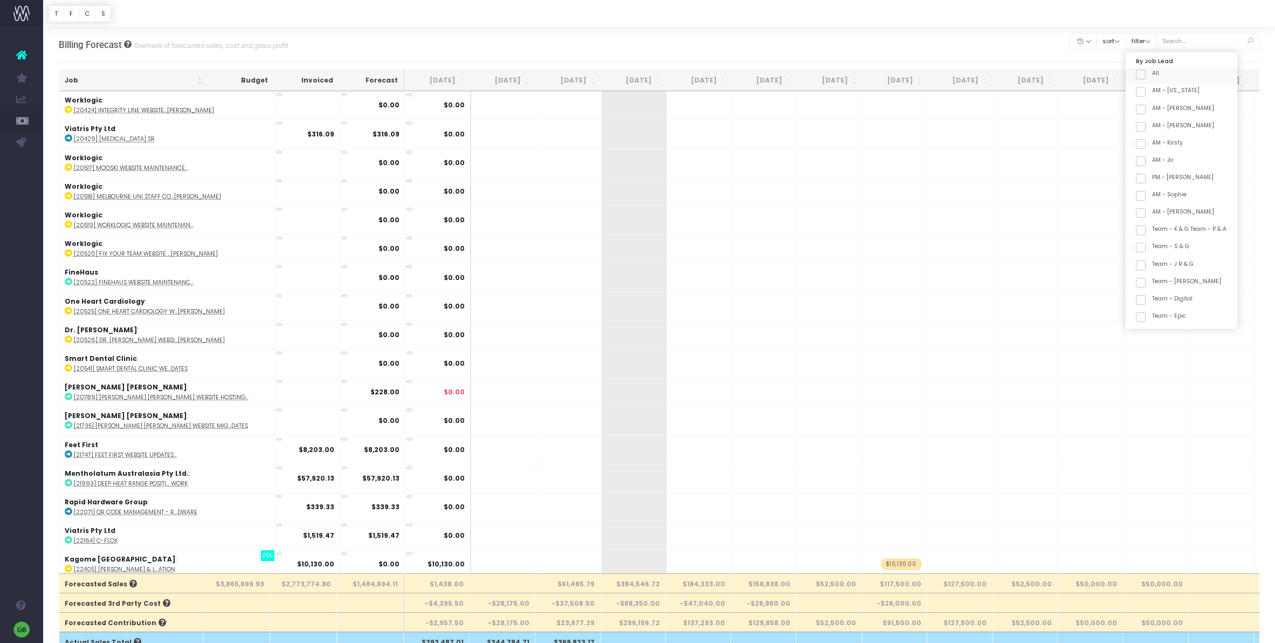
checkbox input "false"
click at [1145, 184] on span at bounding box center [1141, 187] width 10 height 10
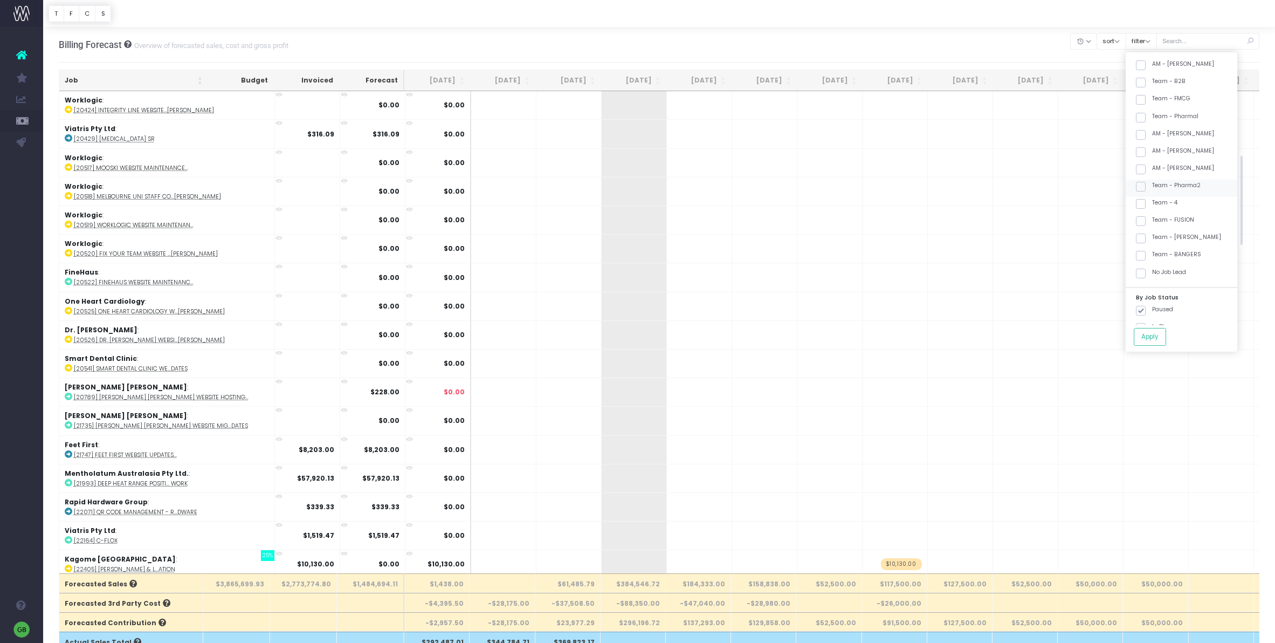
click at [1152, 184] on input "Team - Pharma2" at bounding box center [1155, 184] width 7 height 7
checkbox input "true"
click at [1145, 255] on span at bounding box center [1141, 256] width 10 height 10
click at [1152, 255] on input "Team - BANGERS" at bounding box center [1155, 253] width 7 height 7
checkbox input "true"
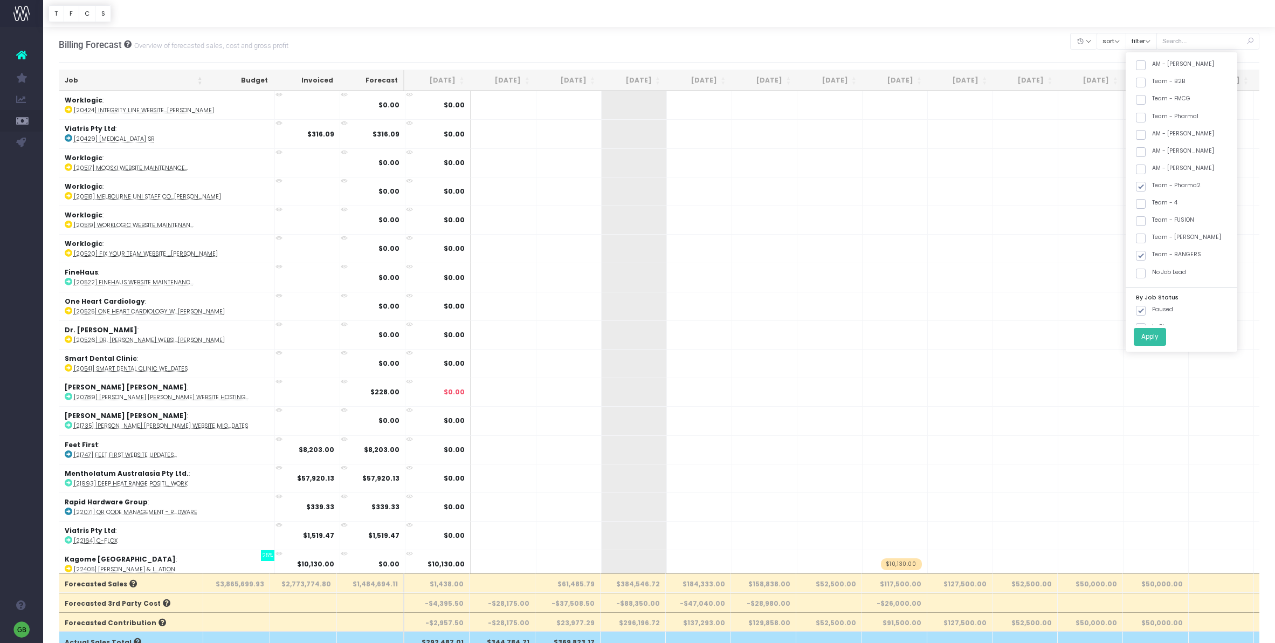
click at [1153, 335] on button "Apply" at bounding box center [1150, 337] width 32 height 18
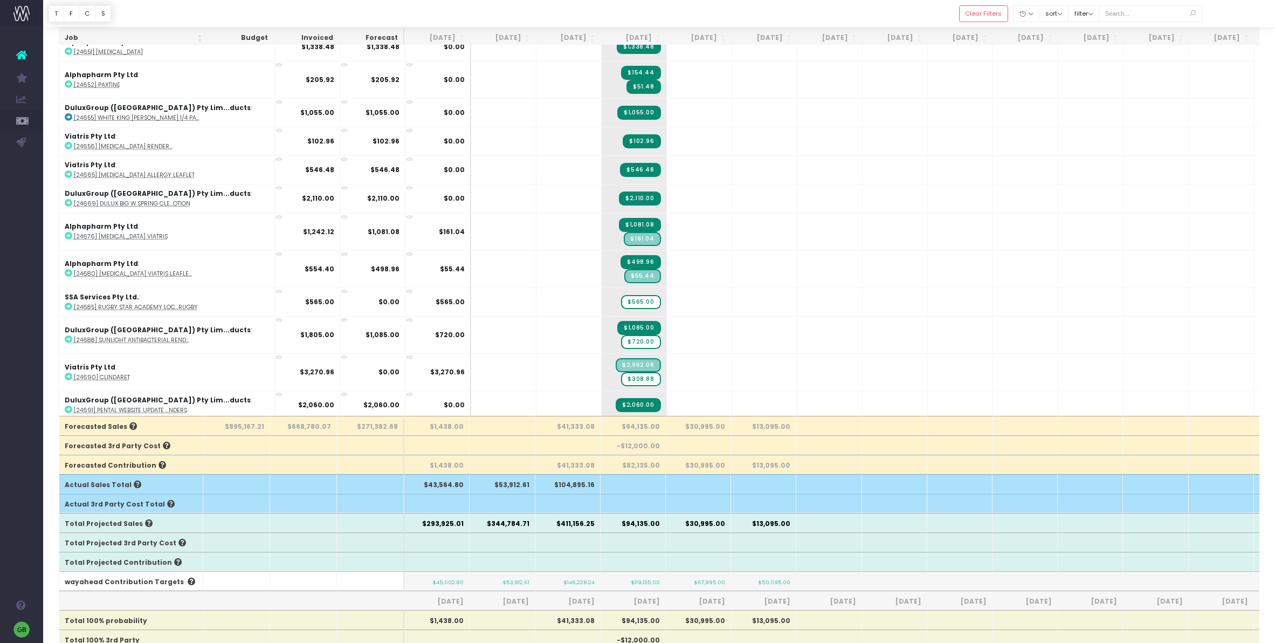
scroll to position [4677, 0]
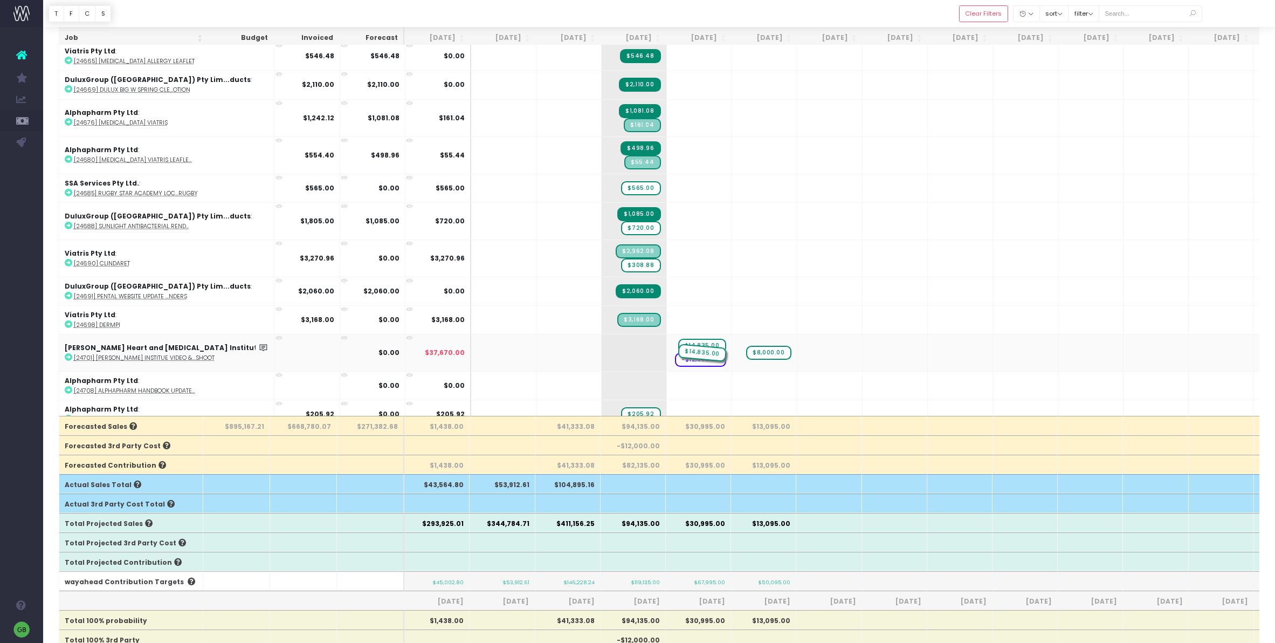
drag, startPoint x: 578, startPoint y: 315, endPoint x: 635, endPoint y: 310, distance: 56.8
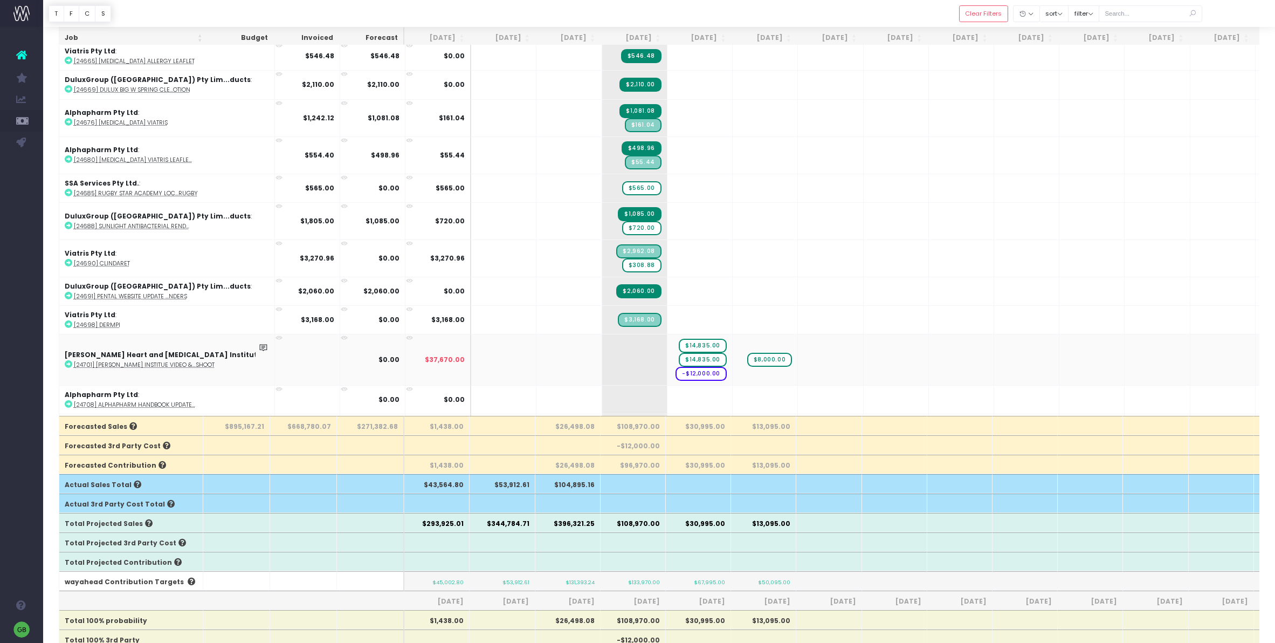
scroll to position [4690, 0]
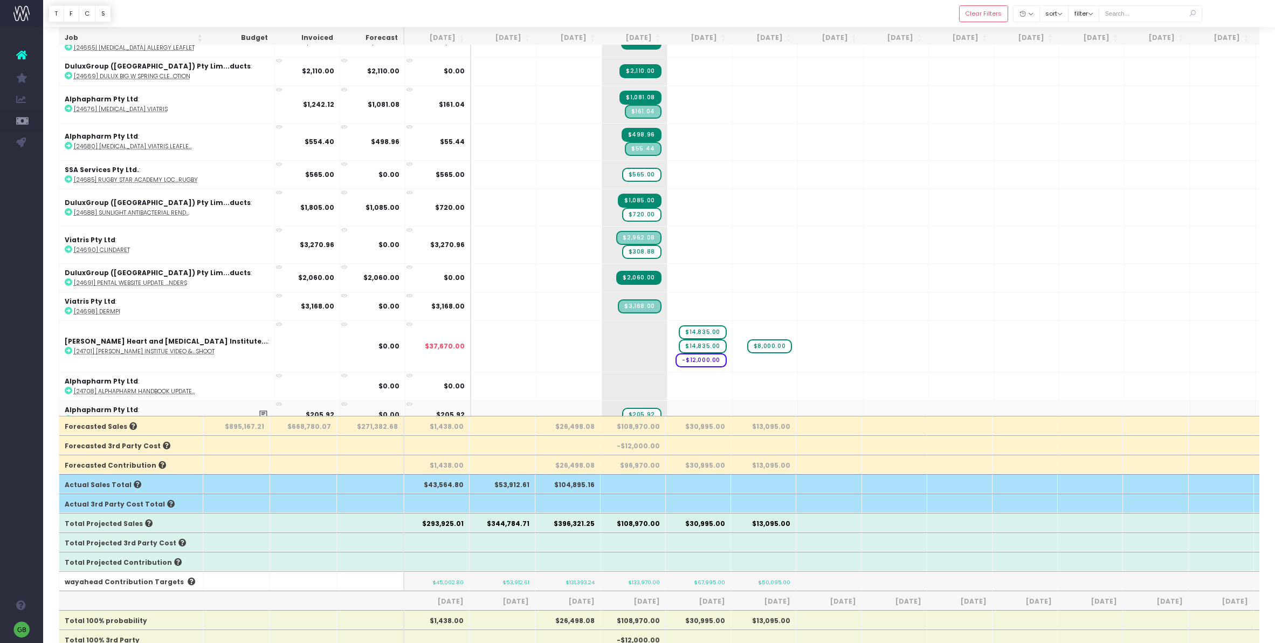
click at [107, 416] on abbr "[24713] [PERSON_NAME]" at bounding box center [108, 420] width 68 height 8
click at [111, 307] on abbr "[24698] DermPi" at bounding box center [97, 311] width 46 height 8
click at [113, 246] on abbr "[24690] Clindaret" at bounding box center [102, 250] width 56 height 8
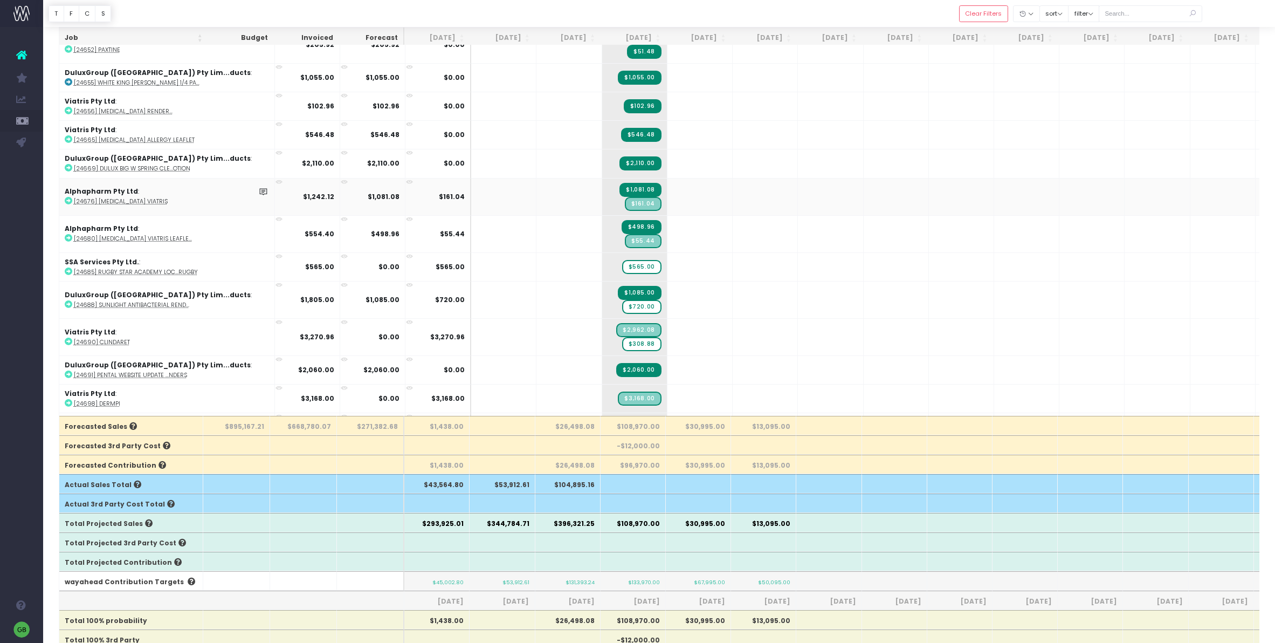
scroll to position [4599, 0]
click at [118, 234] on abbr "[24680] [MEDICAL_DATA] Viatris Leafle..." at bounding box center [133, 238] width 118 height 8
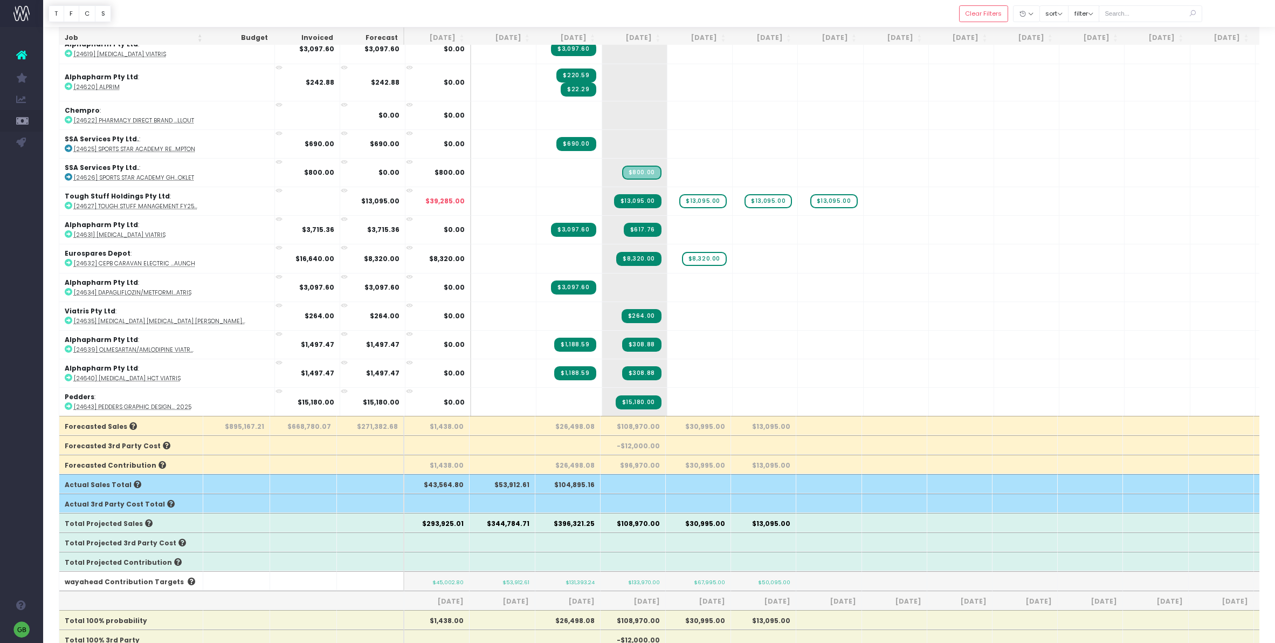
scroll to position [4154, 0]
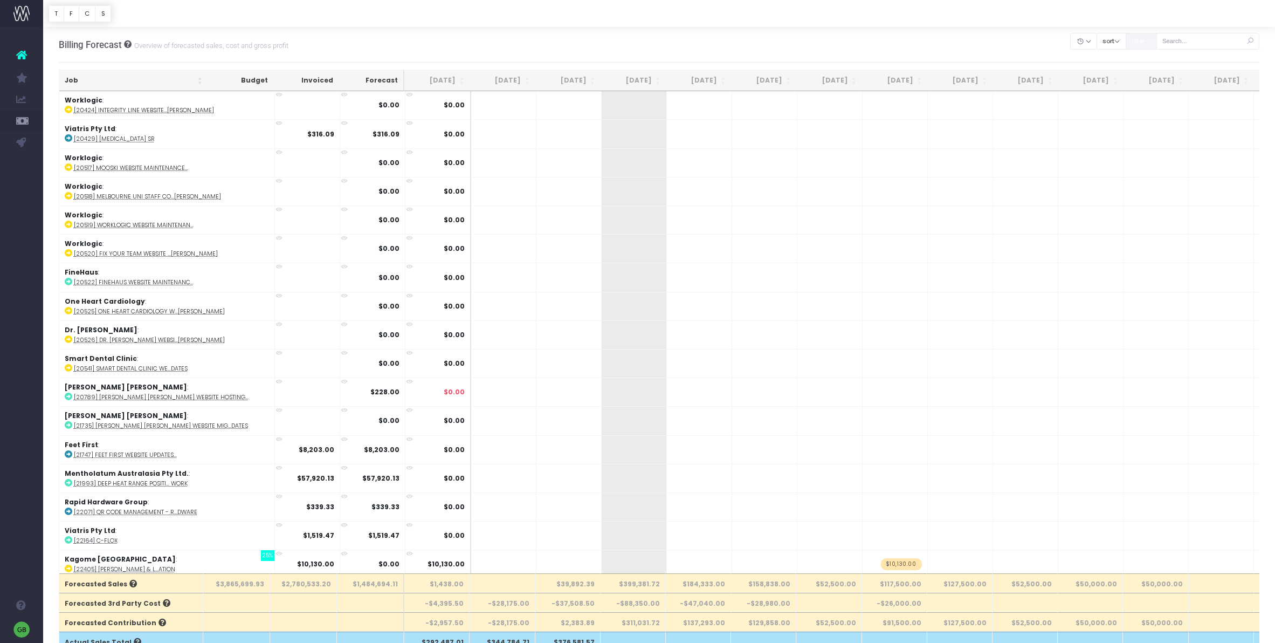
drag, startPoint x: 1156, startPoint y: 44, endPoint x: 1156, endPoint y: 51, distance: 7.0
click at [1156, 45] on button "filter" at bounding box center [1141, 41] width 31 height 17
click at [1145, 71] on span at bounding box center [1141, 75] width 10 height 10
click at [1152, 71] on input "All" at bounding box center [1155, 72] width 7 height 7
checkbox input "false"
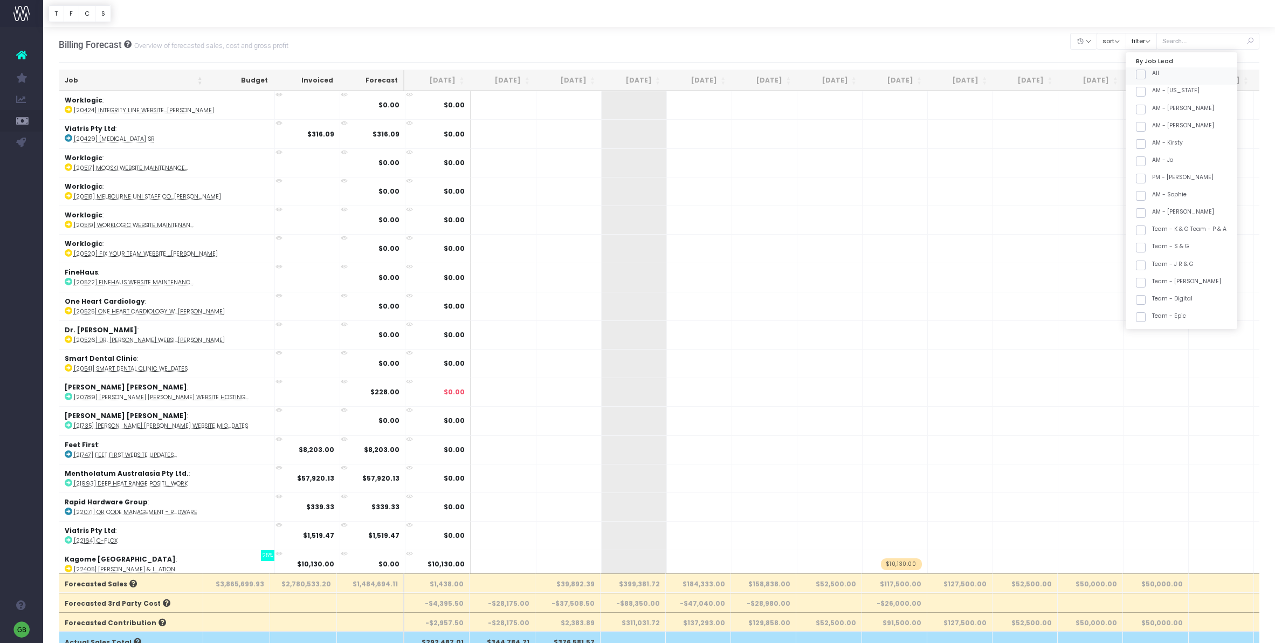
checkbox input "false"
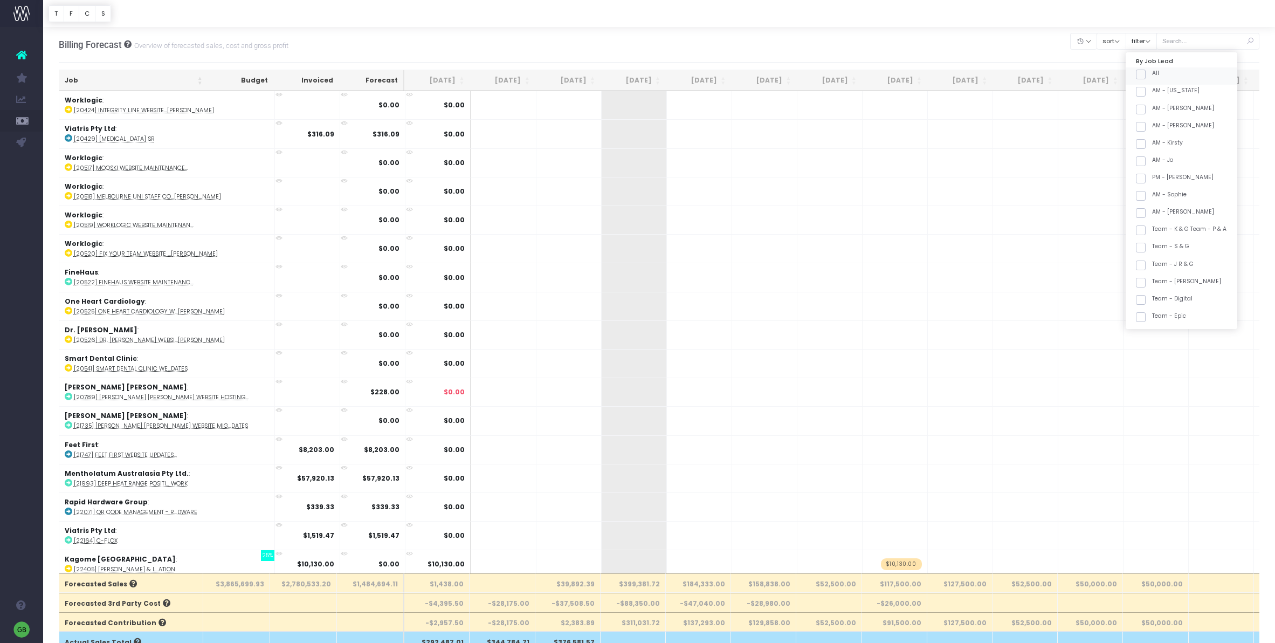
checkbox input "false"
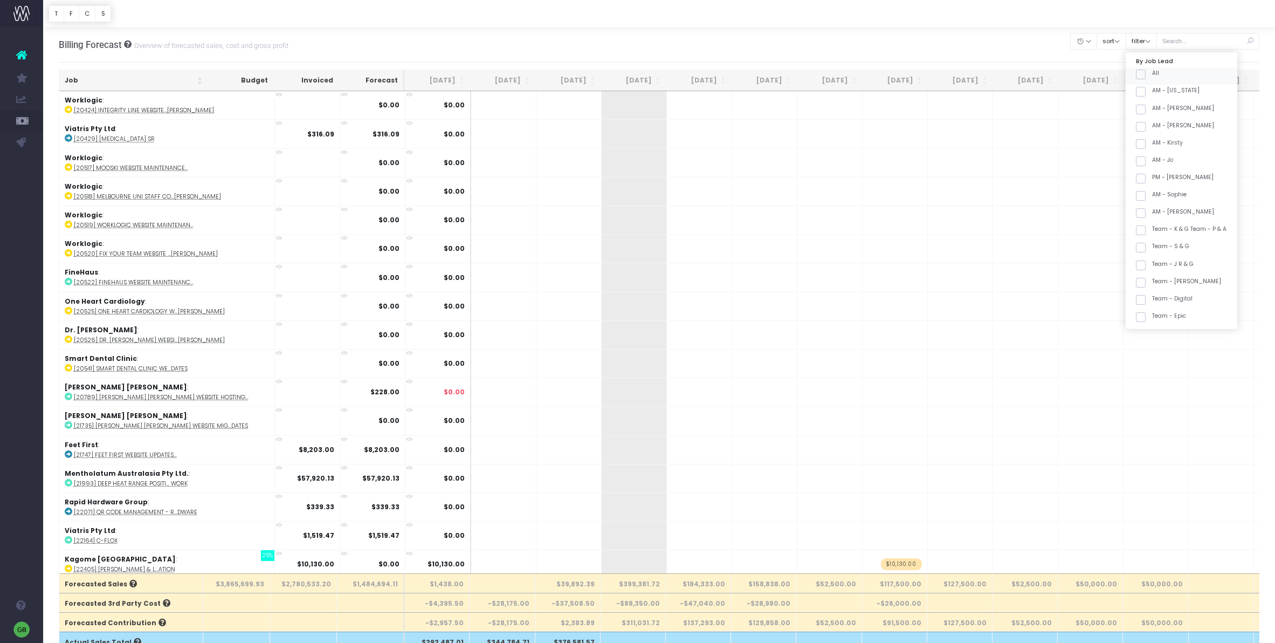
checkbox input "false"
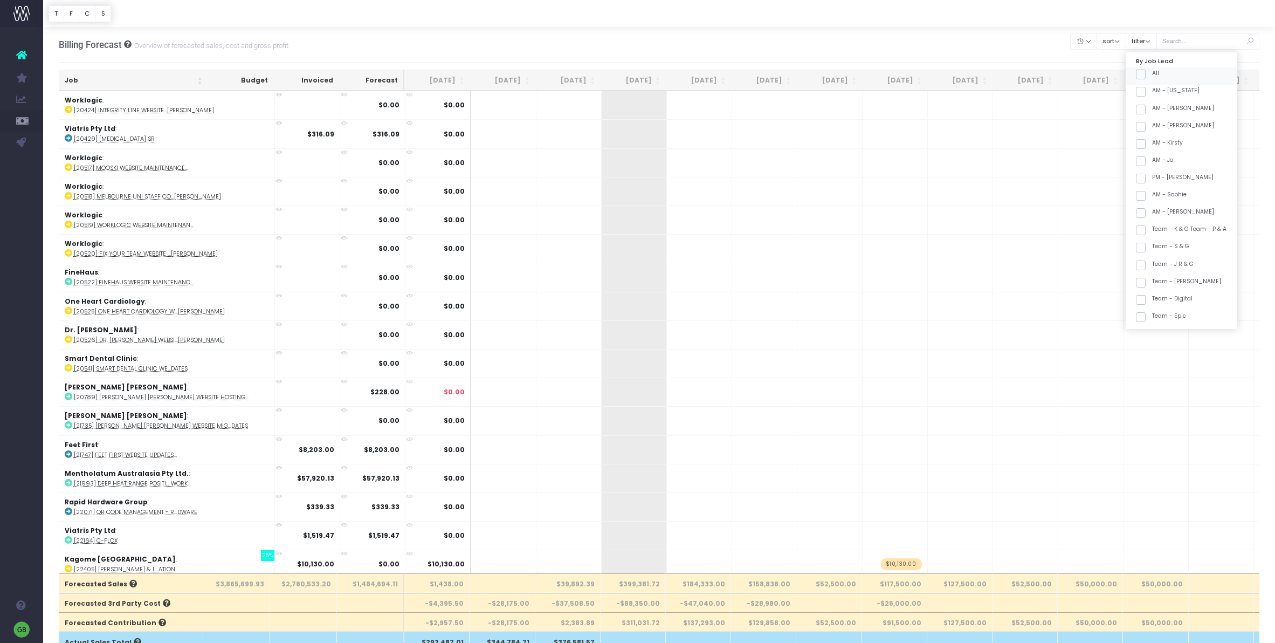
checkbox input "false"
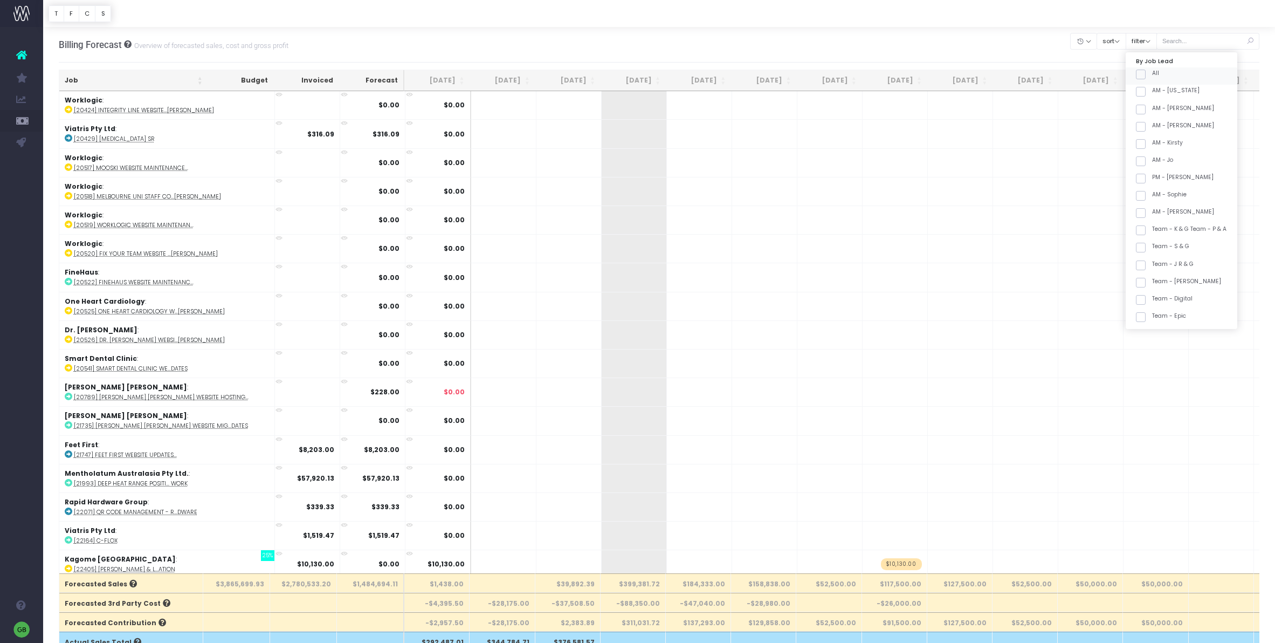
checkbox input "false"
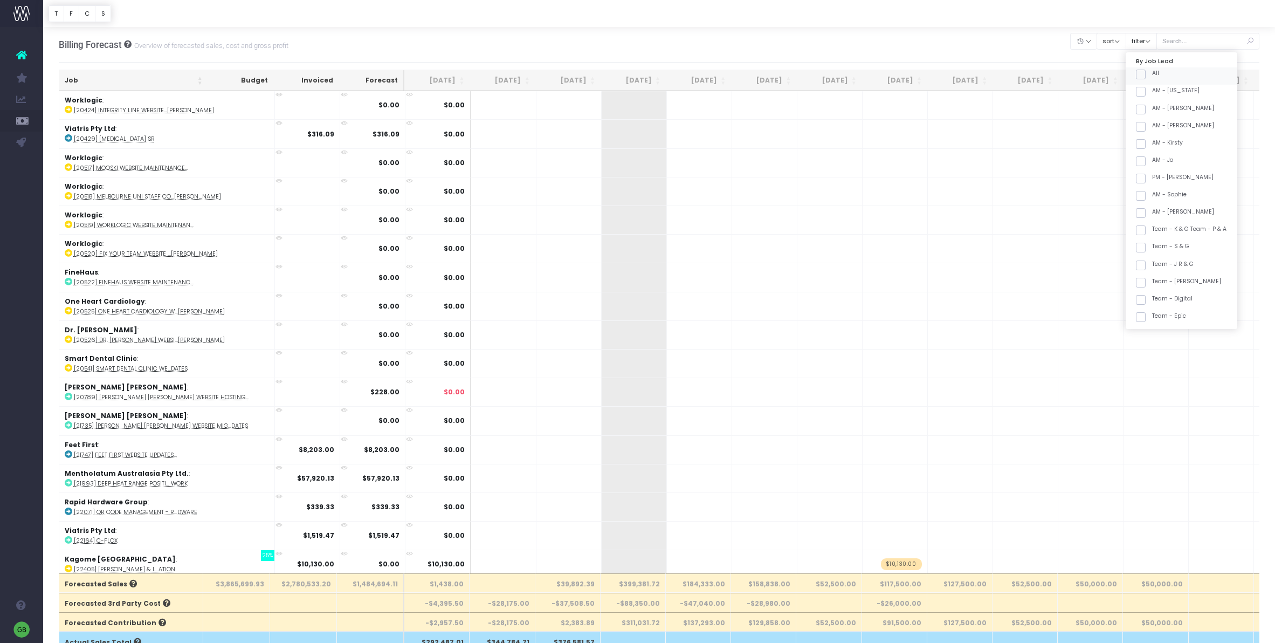
checkbox input "false"
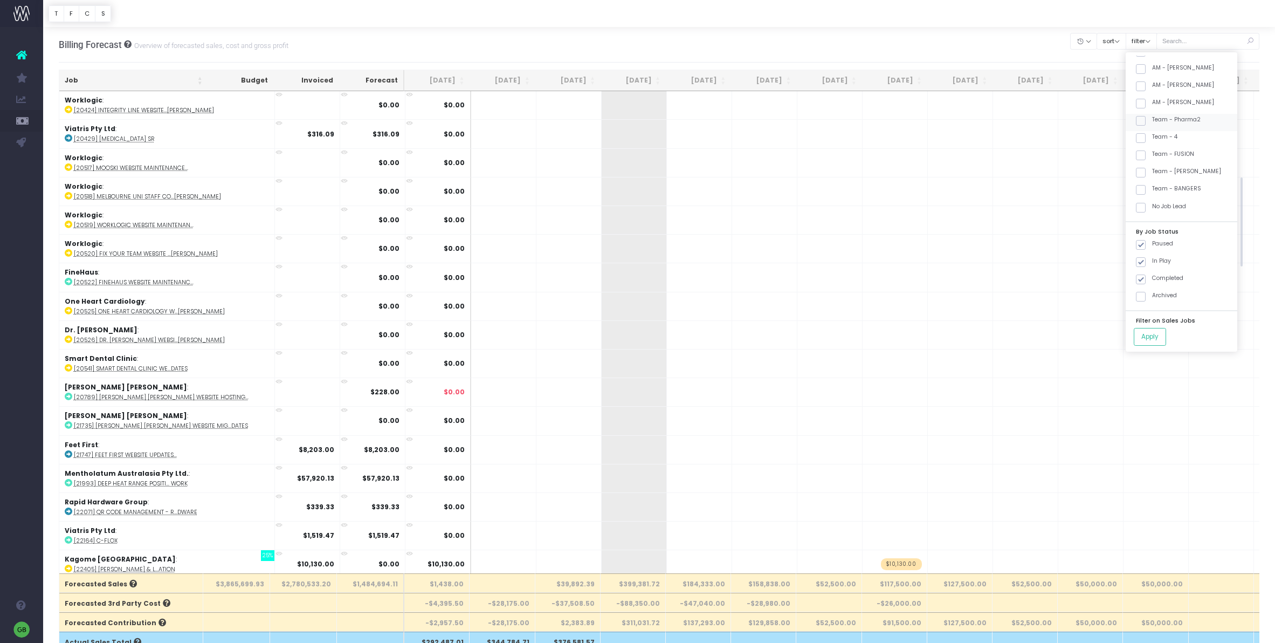
click at [1145, 119] on span at bounding box center [1141, 121] width 10 height 10
click at [1152, 119] on input "Team - Pharma2" at bounding box center [1155, 118] width 7 height 7
checkbox input "true"
click at [1145, 188] on span at bounding box center [1141, 190] width 10 height 10
click at [1152, 188] on input "Team - BANGERS" at bounding box center [1155, 187] width 7 height 7
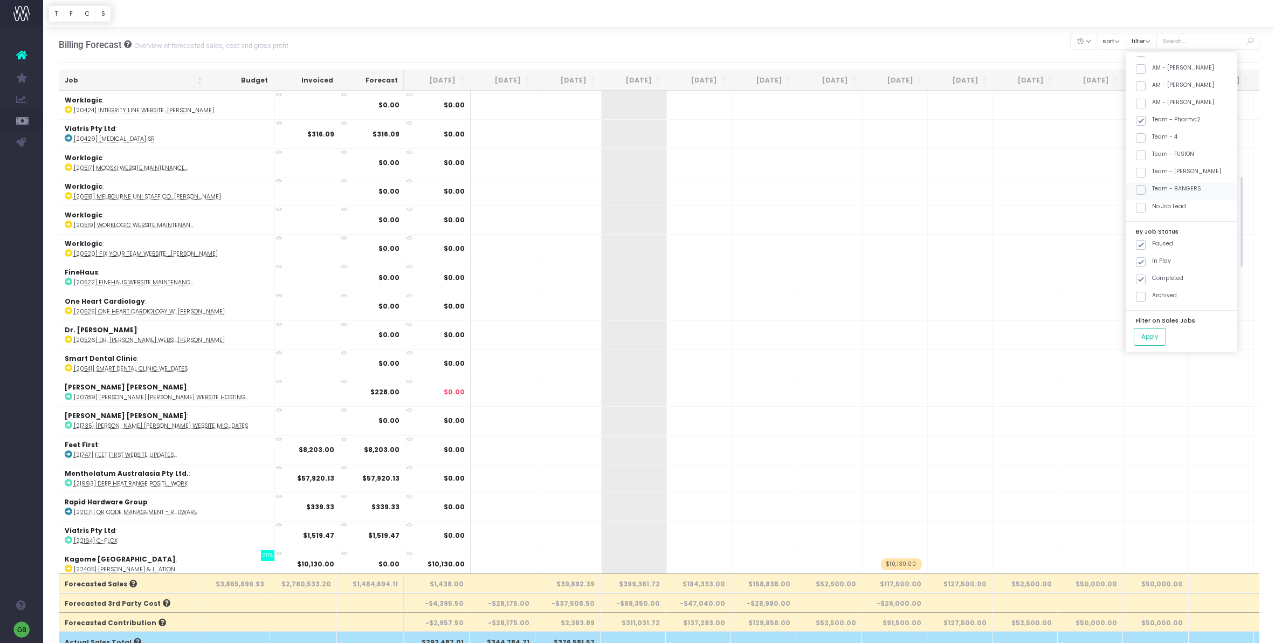
checkbox input "true"
click at [1158, 337] on button "Apply" at bounding box center [1150, 337] width 32 height 18
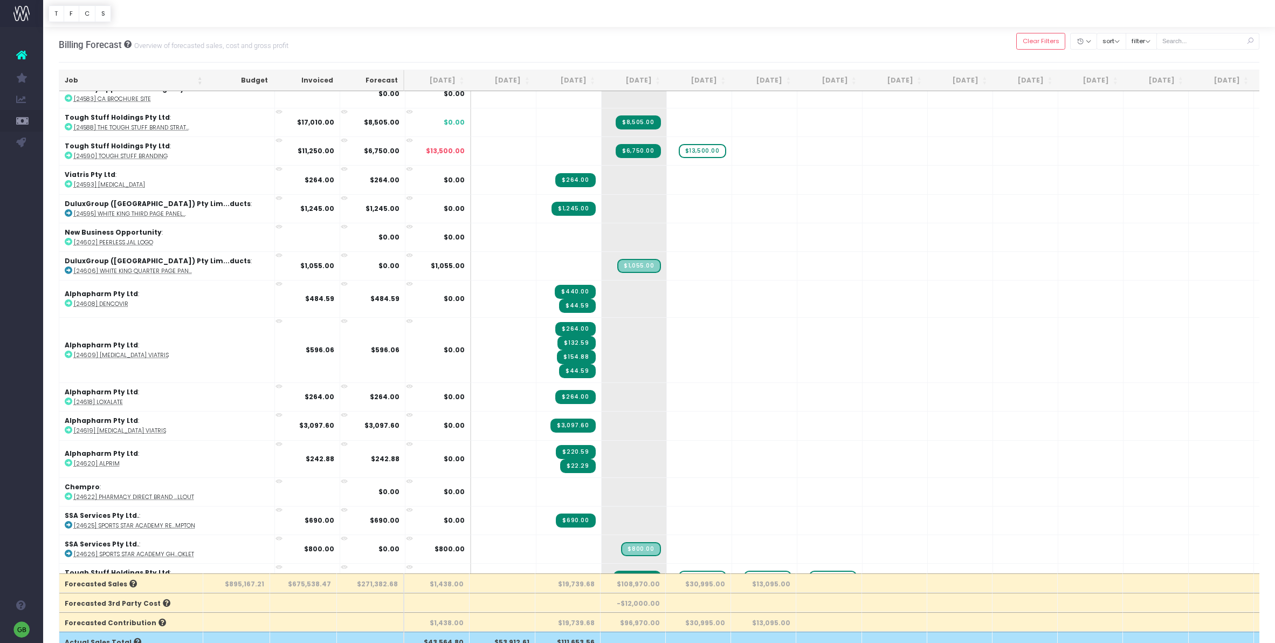
scroll to position [3915, 0]
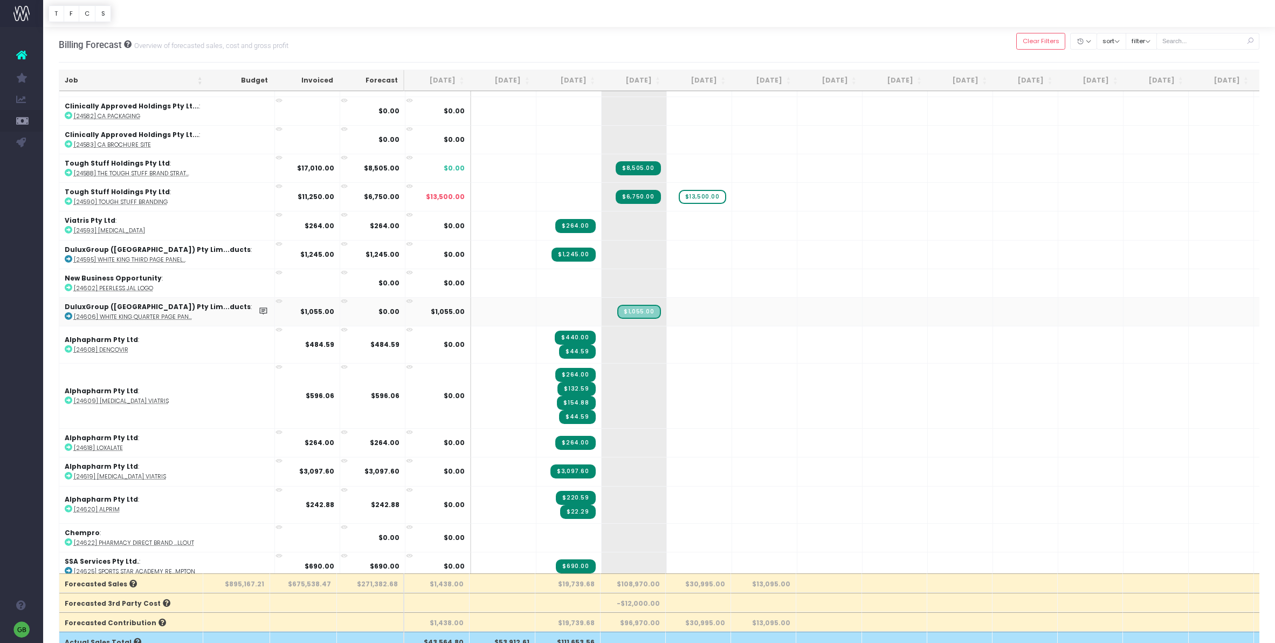
click at [178, 313] on abbr "[24606] White King Quarter Page Pan..." at bounding box center [133, 317] width 118 height 8
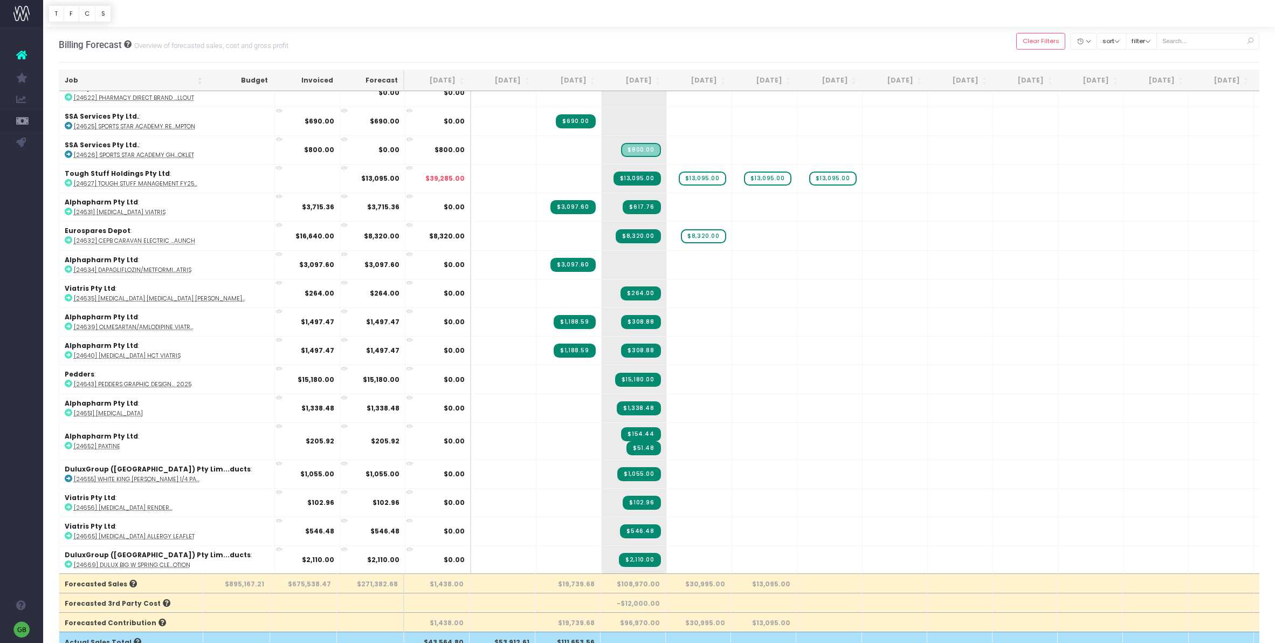
scroll to position [4690, 0]
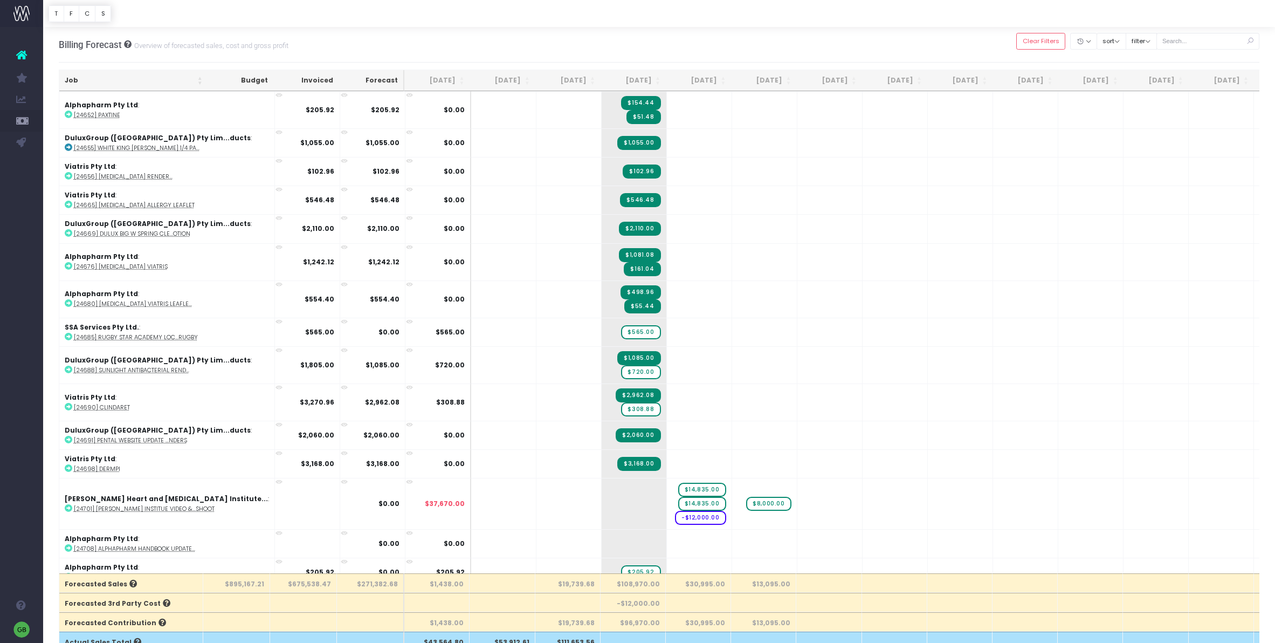
click at [667, 586] on span "+" at bounding box center [683, 600] width 32 height 28
click at [275, 586] on icon at bounding box center [278, 589] width 7 height 7
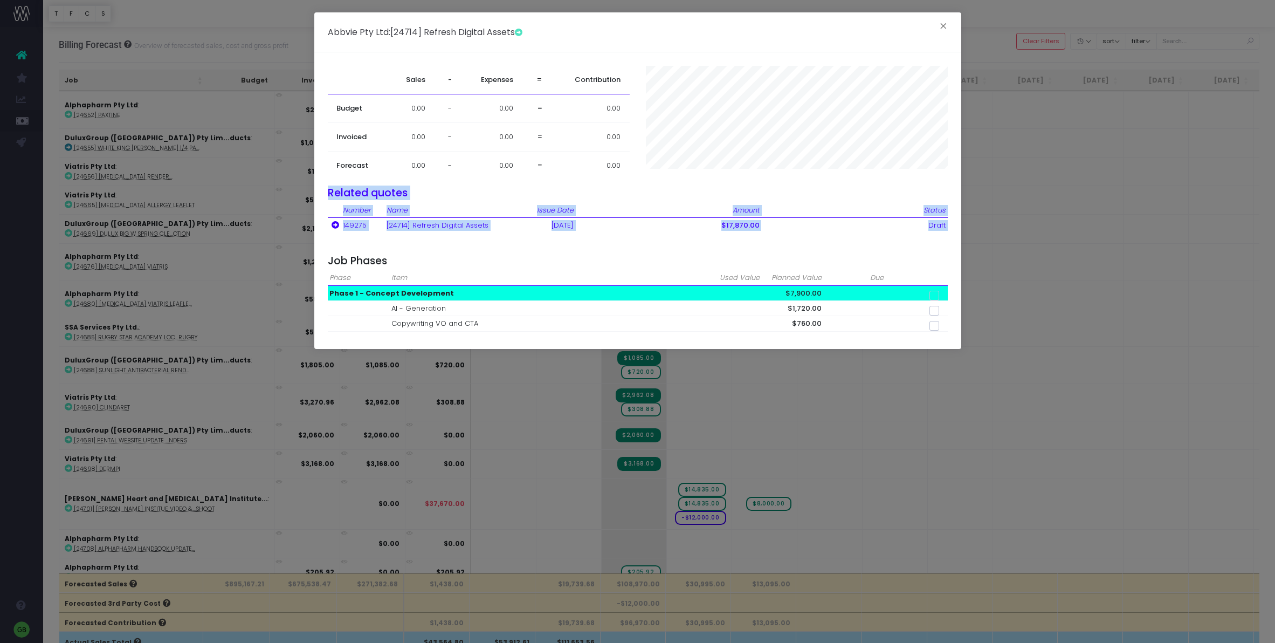
drag, startPoint x: 953, startPoint y: 123, endPoint x: 957, endPoint y: 237, distance: 113.8
click at [957, 237] on div "Sales - Expenses = Contribution Budget 0.00 - 0.00 = 0.00 Invoiced 0.00 - 0.00 …" at bounding box center [637, 200] width 647 height 296
click at [928, 273] on th at bounding box center [917, 277] width 62 height 15
click at [936, 295] on span at bounding box center [934, 296] width 10 height 10
click at [946, 295] on input "checkbox" at bounding box center [949, 293] width 7 height 7
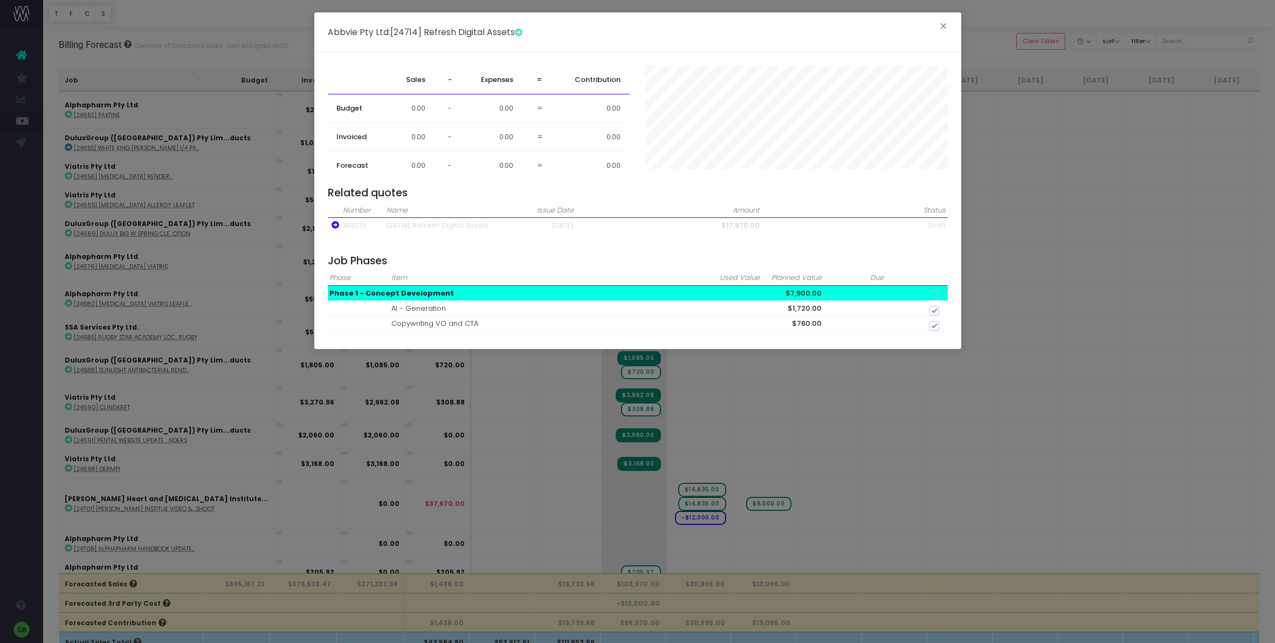
checkbox input "true"
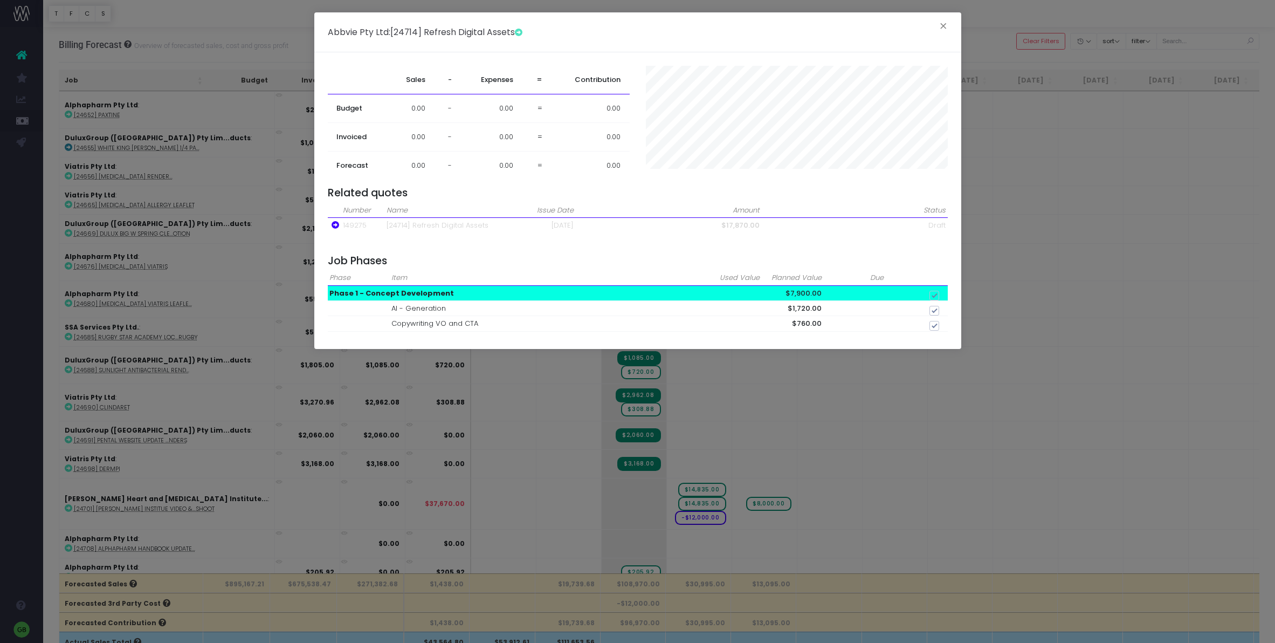
checkbox input "true"
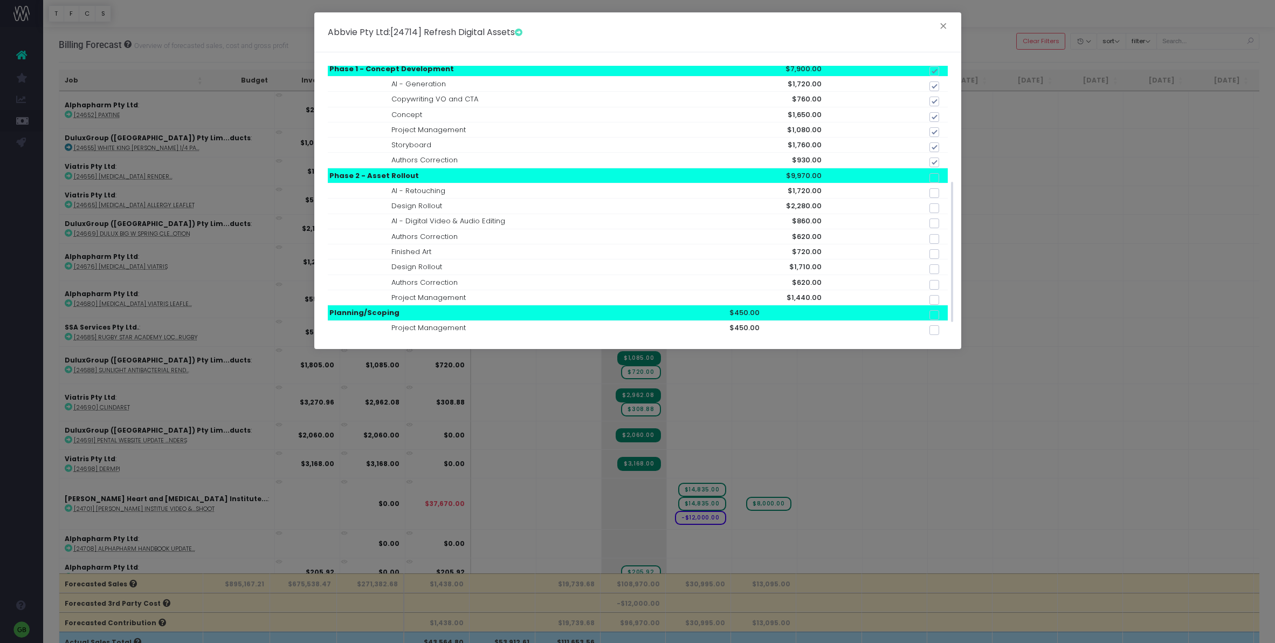
scroll to position [249, 0]
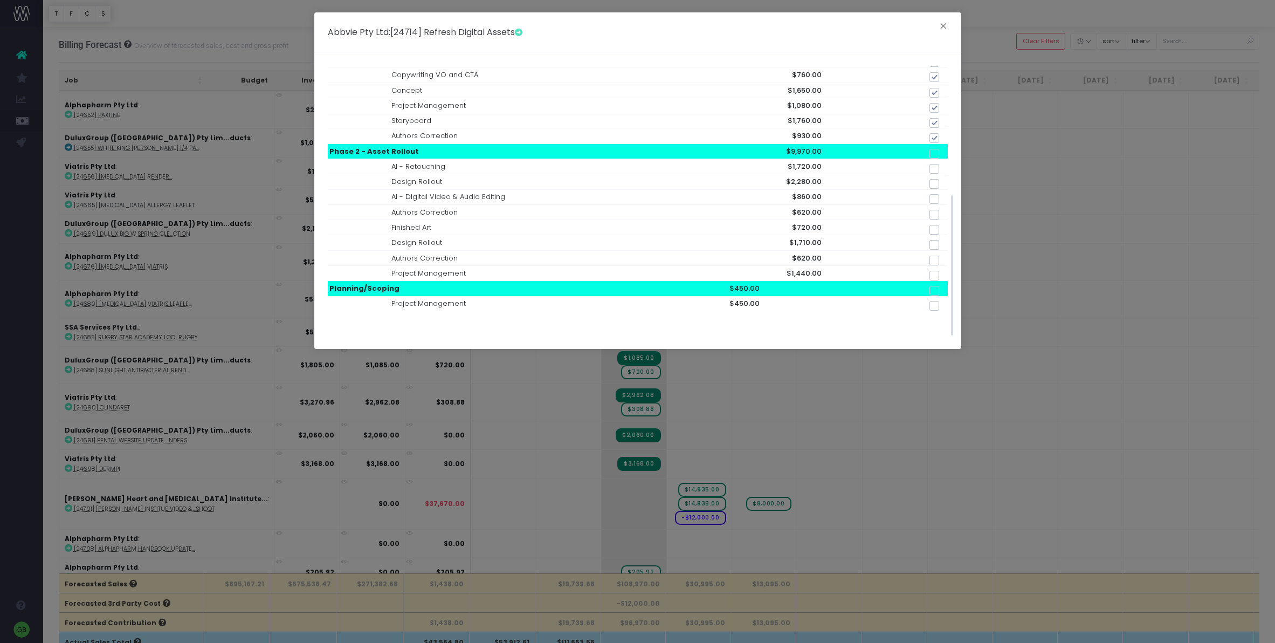
click at [935, 156] on span at bounding box center [934, 154] width 10 height 10
click at [946, 155] on input "checkbox" at bounding box center [949, 151] width 7 height 7
checkbox input "true"
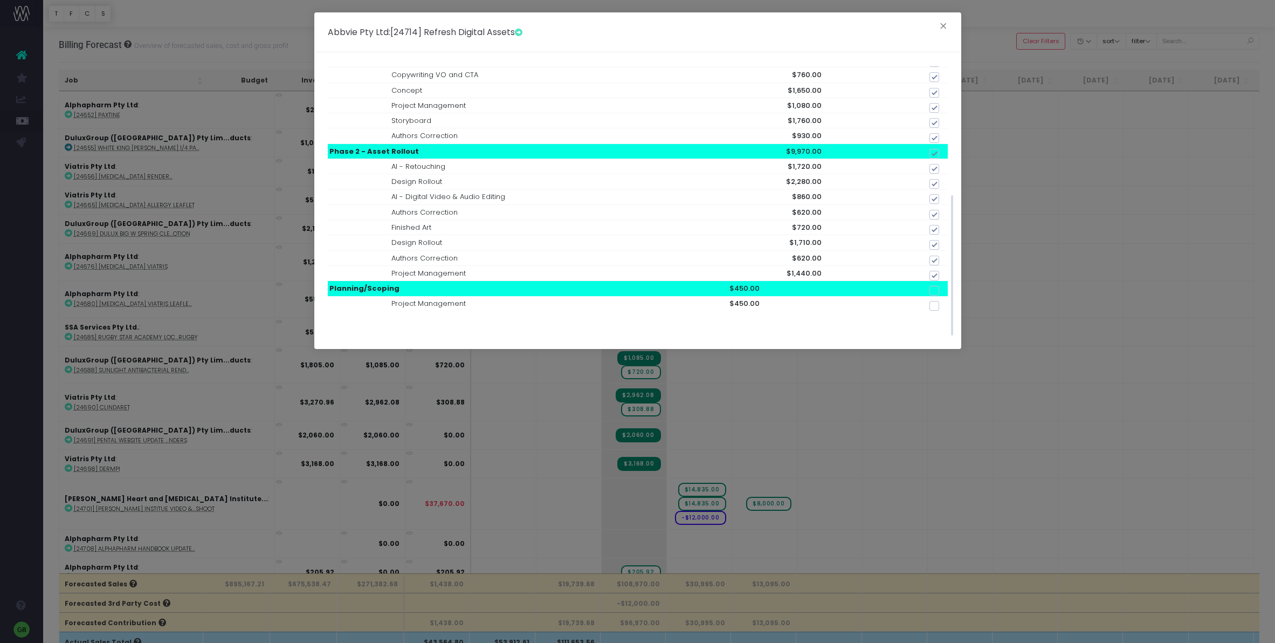
checkbox input "true"
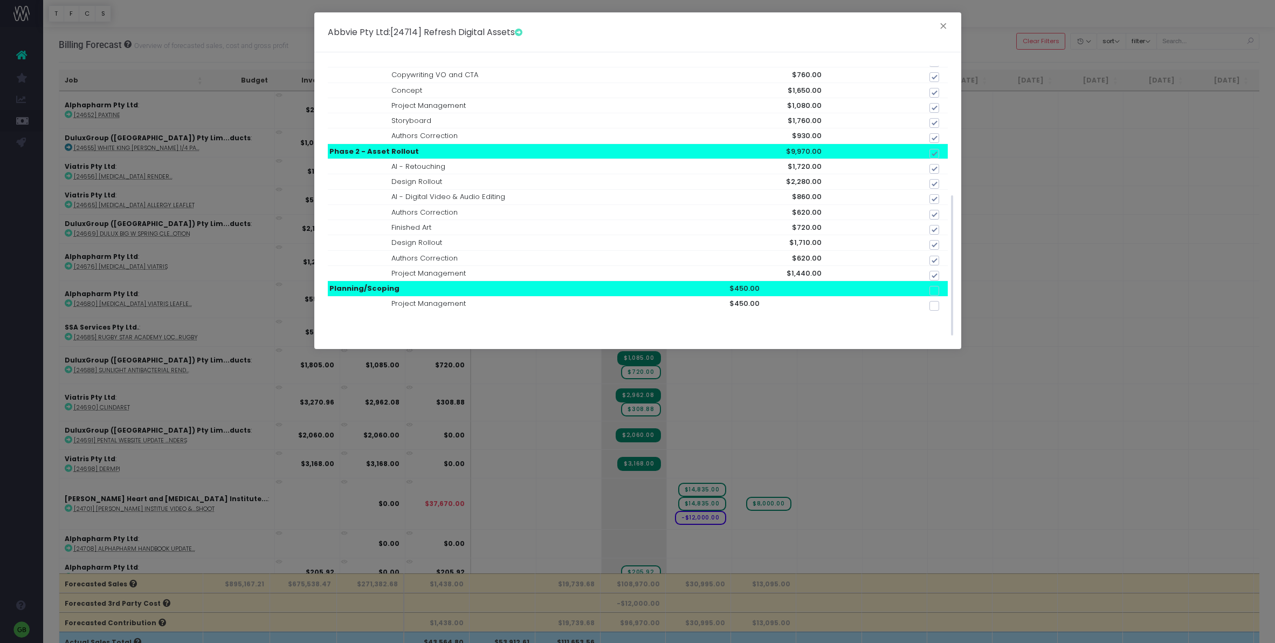
checkbox input "true"
click at [934, 288] on span at bounding box center [934, 291] width 10 height 10
click at [946, 288] on input "checkbox" at bounding box center [949, 288] width 7 height 7
checkbox input "true"
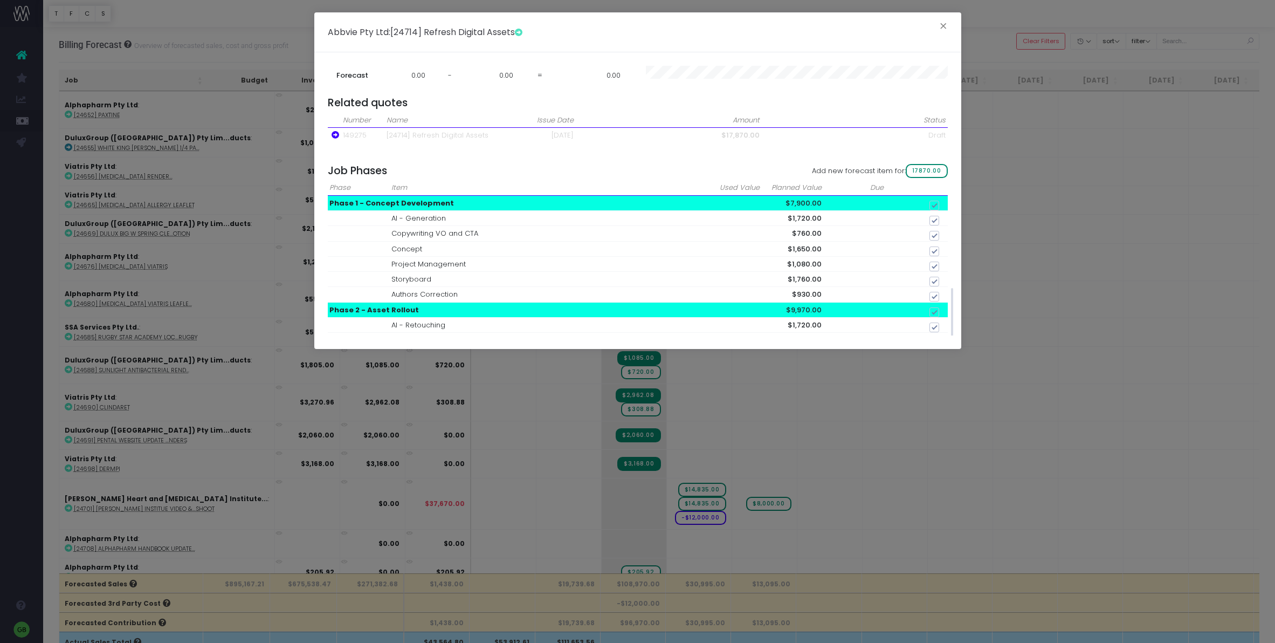
scroll to position [0, 0]
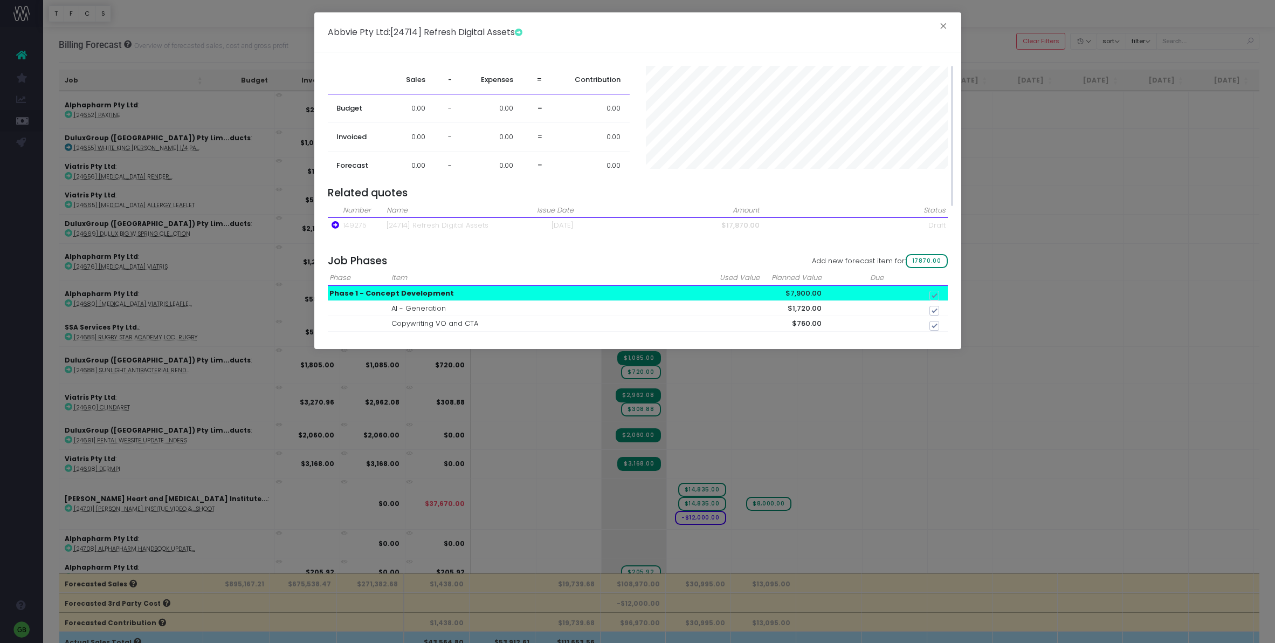
click at [933, 261] on span "17870.00" at bounding box center [927, 261] width 42 height 14
checkbox input "false"
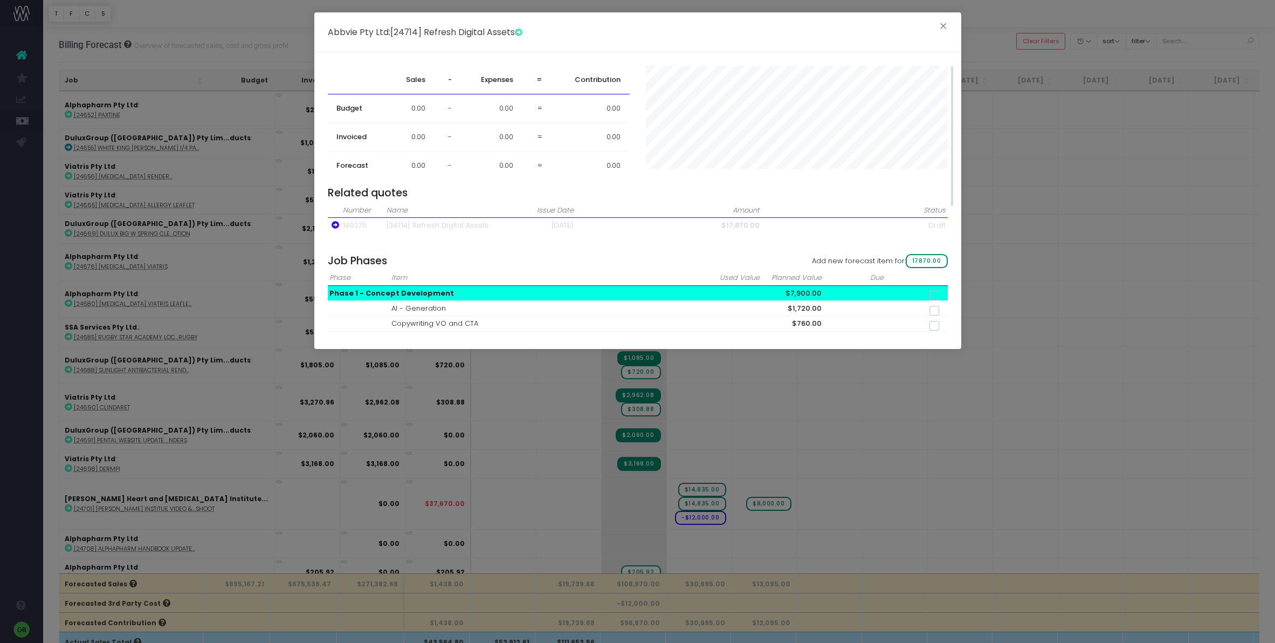
checkbox input "false"
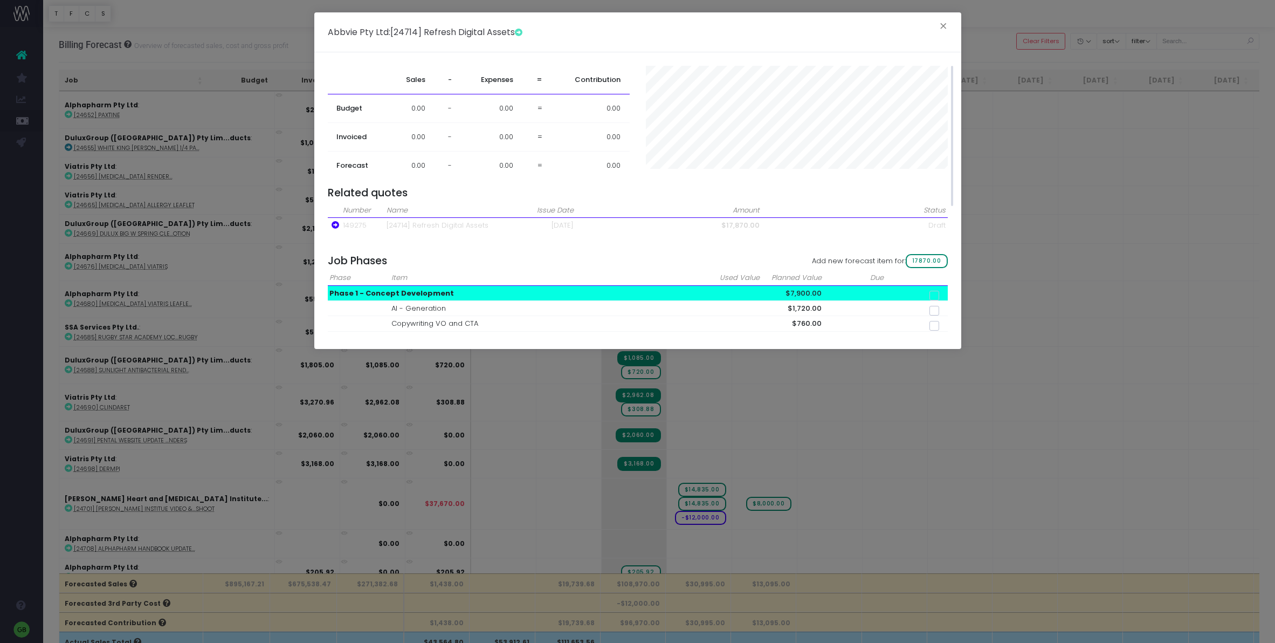
checkbox input "false"
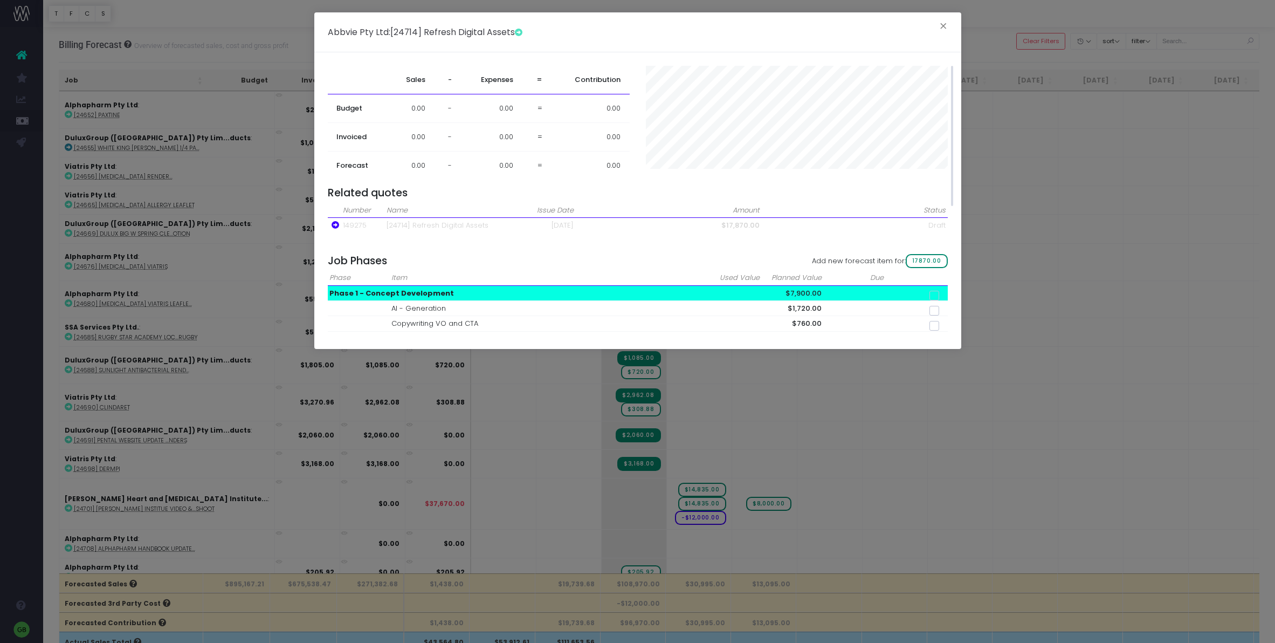
checkbox input "false"
click at [941, 24] on button "×" at bounding box center [943, 27] width 23 height 17
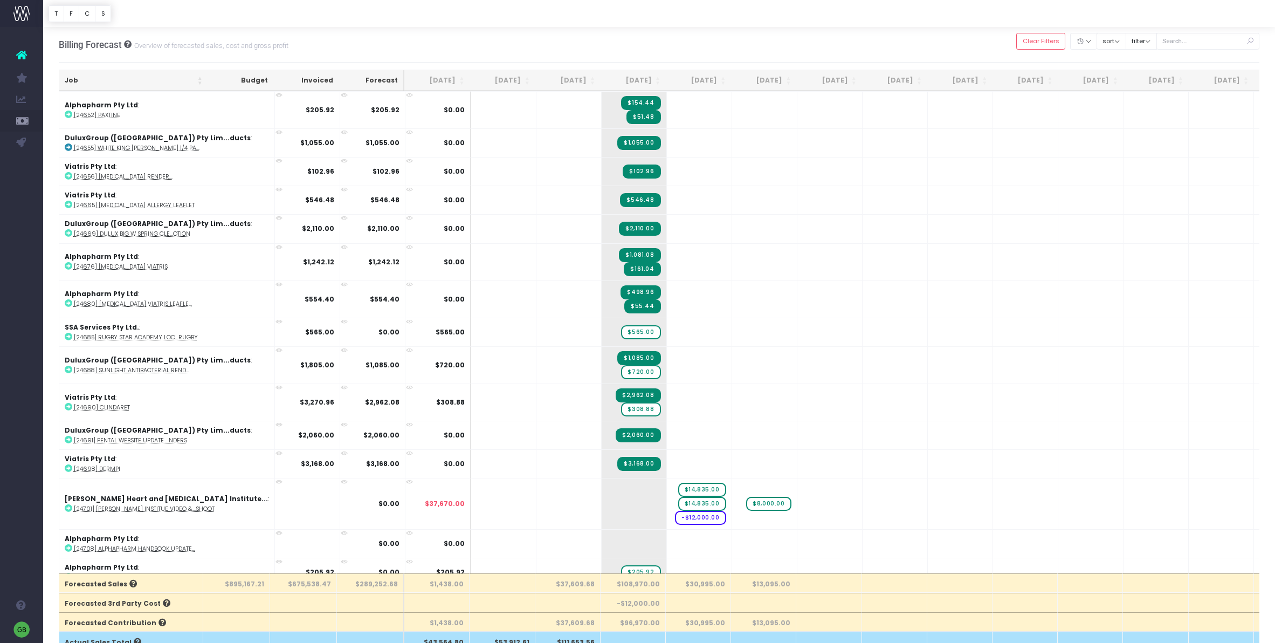
drag, startPoint x: 572, startPoint y: 559, endPoint x: 623, endPoint y: 557, distance: 50.7
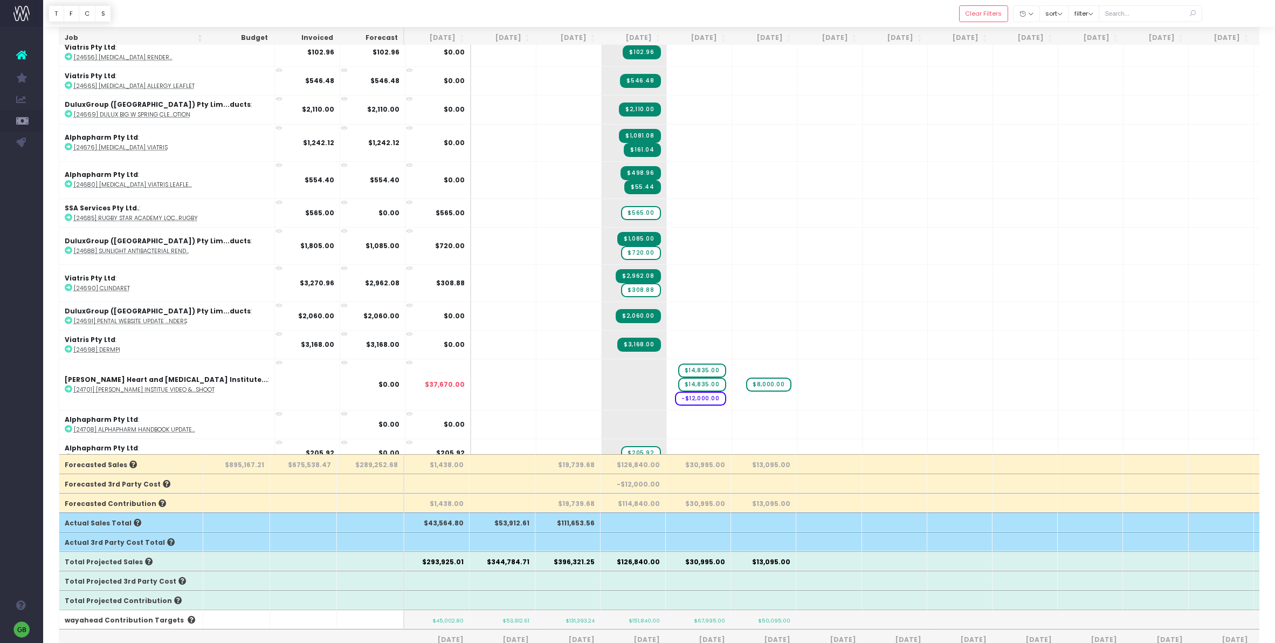
scroll to position [115, 0]
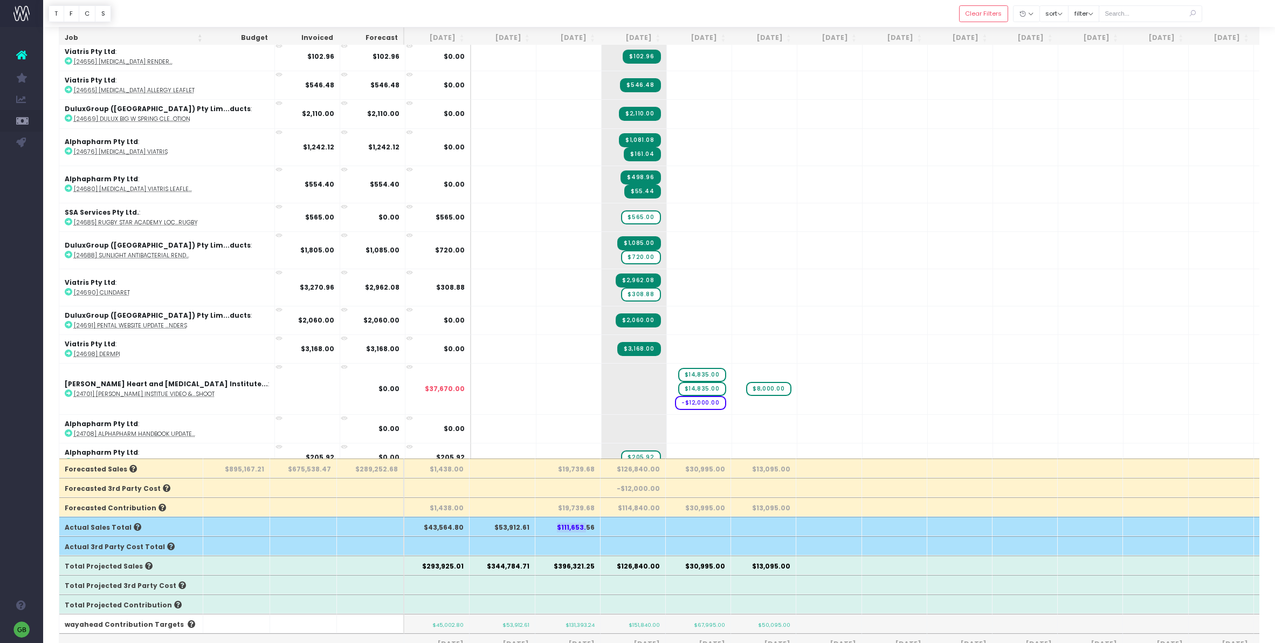
drag, startPoint x: 554, startPoint y: 528, endPoint x: 586, endPoint y: 527, distance: 32.3
click at [586, 527] on th "$111,653.56" at bounding box center [567, 525] width 65 height 19
click at [591, 529] on th "$111,653.56" at bounding box center [567, 525] width 65 height 19
drag, startPoint x: 578, startPoint y: 529, endPoint x: 555, endPoint y: 529, distance: 23.7
click at [555, 529] on th "$111,653.56" at bounding box center [567, 525] width 65 height 19
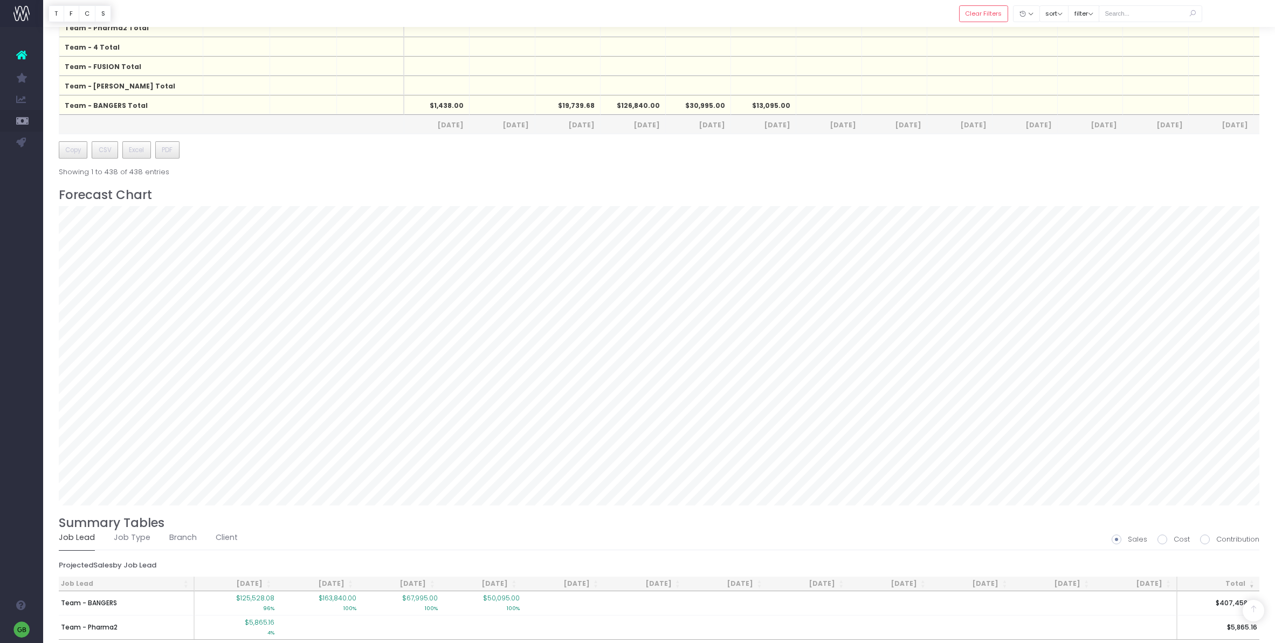
scroll to position [1088, 0]
